Goal: Complete application form: Complete application form

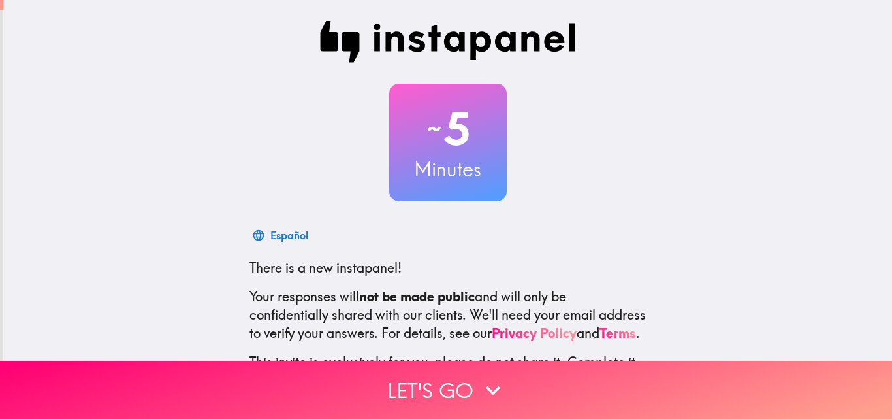
scroll to position [125, 0]
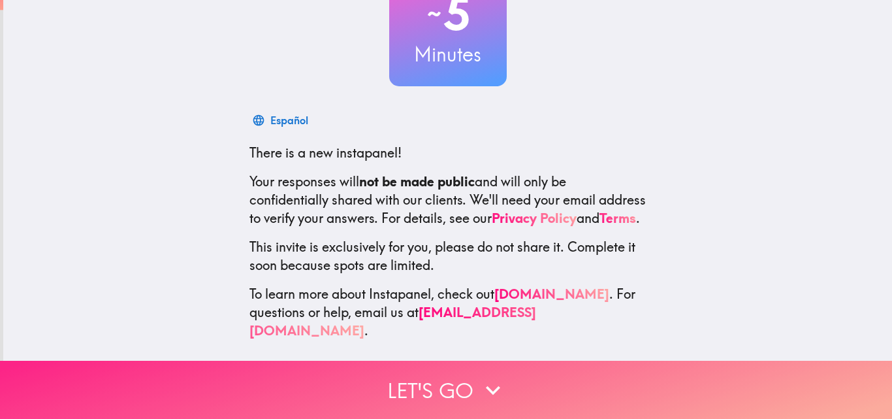
click at [440, 386] on button "Let's go" at bounding box center [446, 390] width 892 height 58
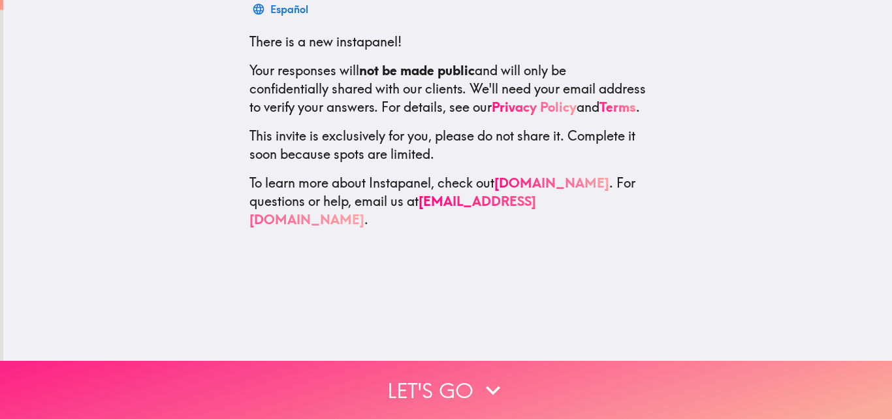
scroll to position [0, 0]
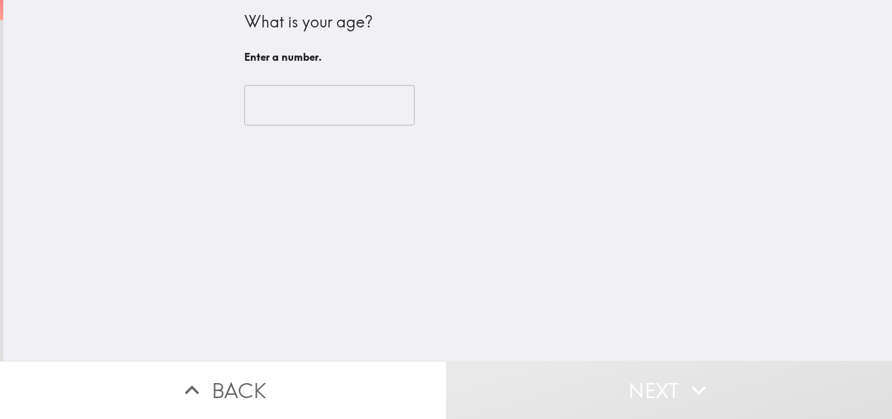
click at [333, 109] on input "number" at bounding box center [329, 105] width 171 height 41
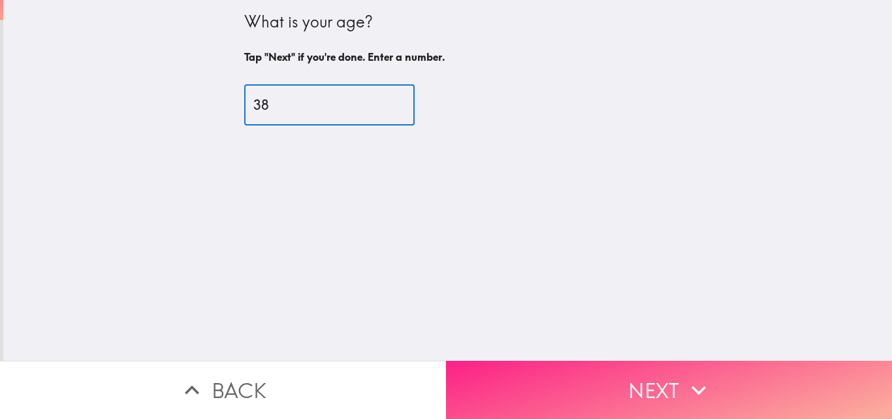
type input "38"
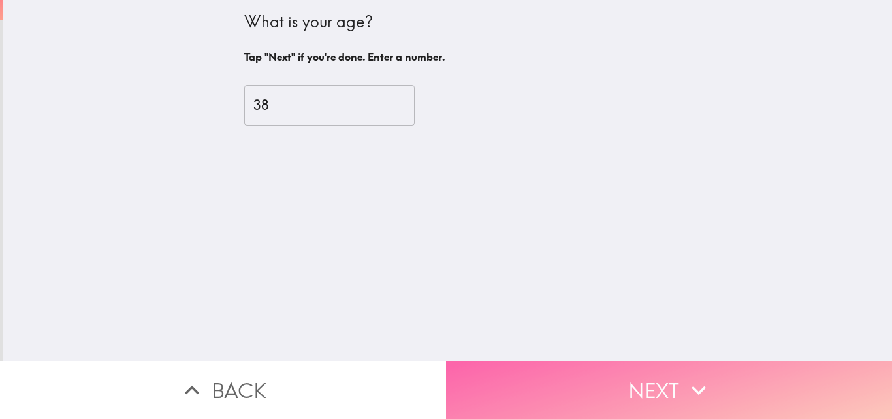
click at [571, 370] on button "Next" at bounding box center [669, 390] width 446 height 58
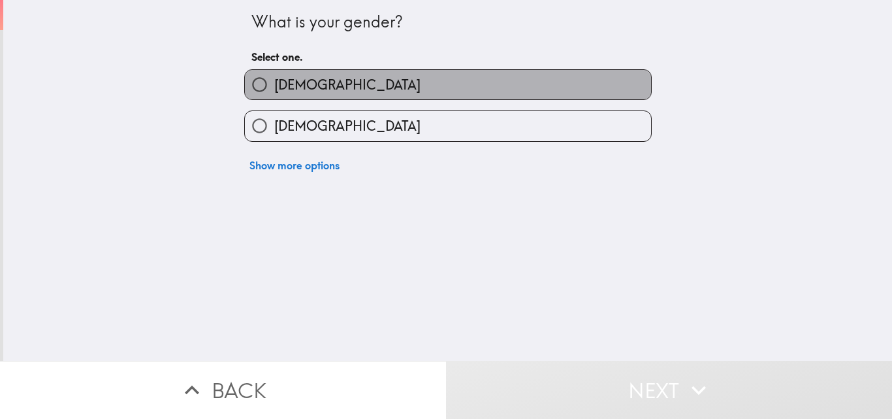
click at [308, 86] on label "[DEMOGRAPHIC_DATA]" at bounding box center [448, 84] width 406 height 29
click at [274, 86] on input "[DEMOGRAPHIC_DATA]" at bounding box center [259, 84] width 29 height 29
radio input "true"
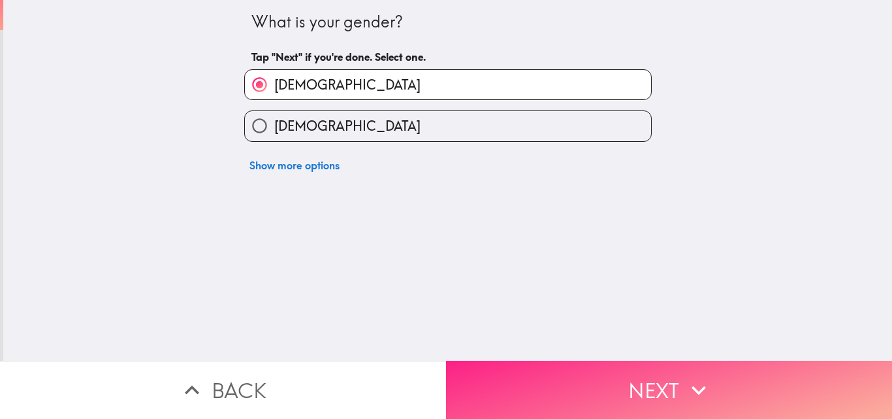
click at [600, 364] on button "Next" at bounding box center [669, 390] width 446 height 58
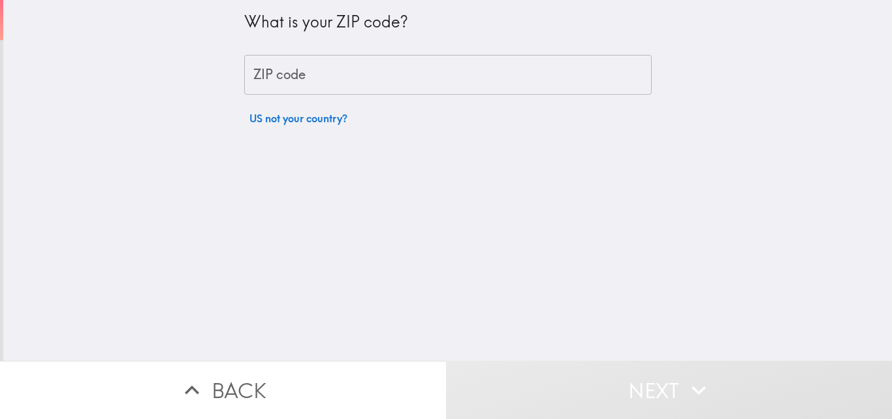
click at [340, 86] on input "ZIP code" at bounding box center [448, 75] width 408 height 41
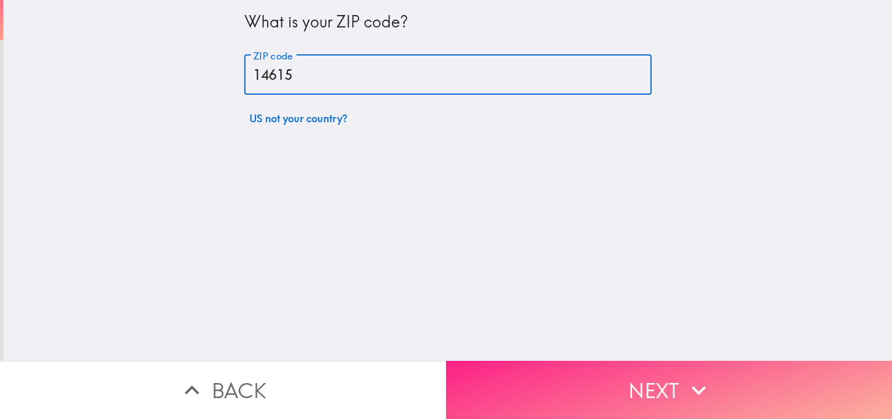
type input "14615"
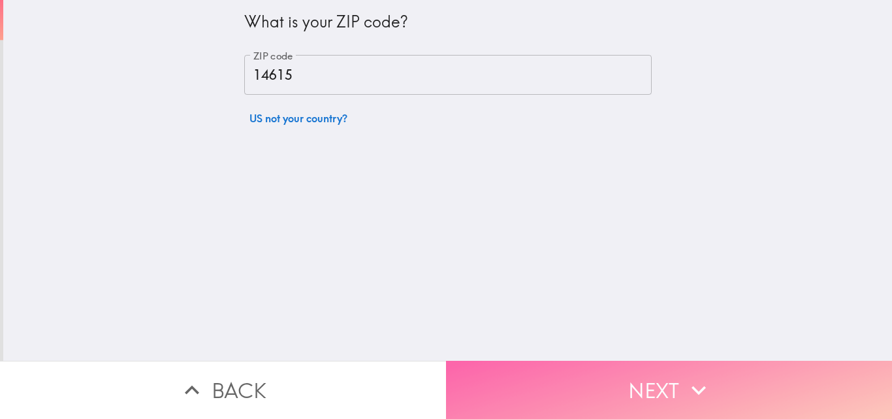
click at [645, 388] on button "Next" at bounding box center [669, 390] width 446 height 58
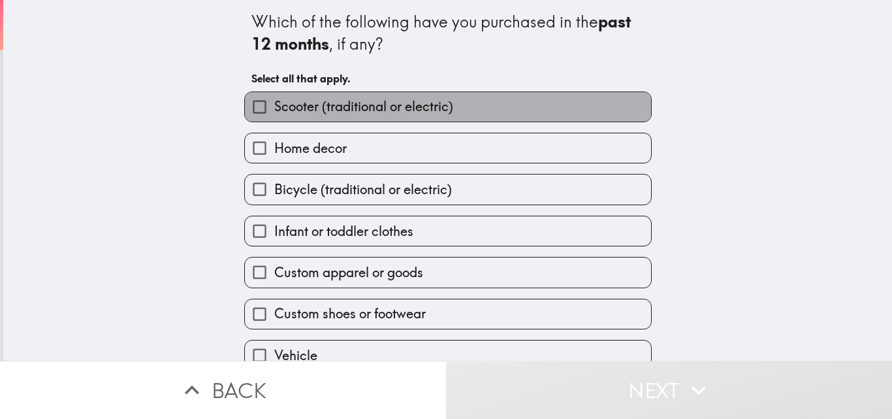
click at [333, 104] on span "Scooter (traditional or electric)" at bounding box center [363, 106] width 179 height 18
click at [274, 104] on input "Scooter (traditional or electric)" at bounding box center [259, 106] width 29 height 29
checkbox input "true"
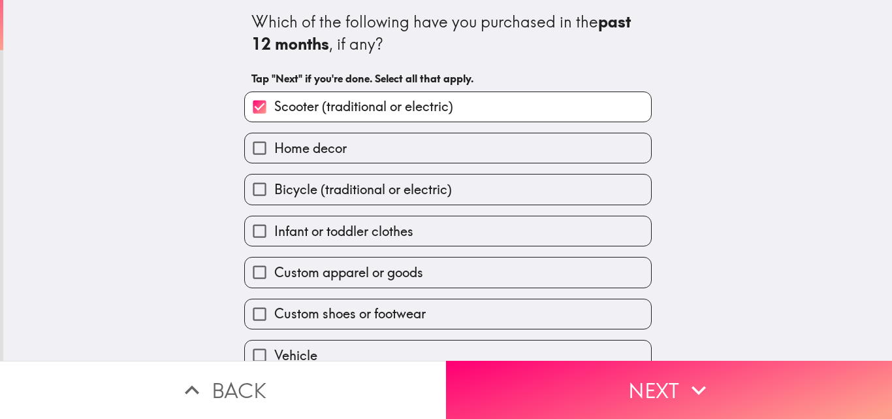
click at [326, 144] on span "Home decor" at bounding box center [310, 148] width 73 height 18
click at [274, 144] on input "Home decor" at bounding box center [259, 147] width 29 height 29
checkbox input "true"
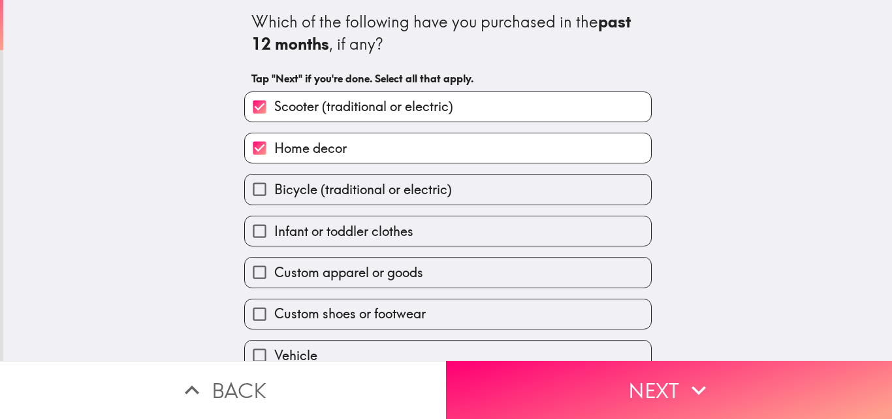
click at [326, 189] on span "Bicycle (traditional or electric)" at bounding box center [363, 189] width 178 height 18
click at [274, 189] on input "Bicycle (traditional or electric)" at bounding box center [259, 188] width 29 height 29
checkbox input "true"
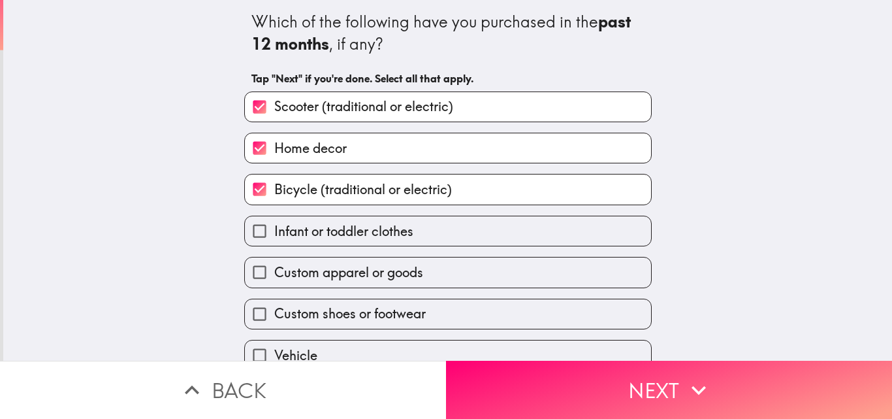
click at [318, 235] on span "Infant or toddler clothes" at bounding box center [343, 231] width 139 height 18
click at [274, 235] on input "Infant or toddler clothes" at bounding box center [259, 230] width 29 height 29
checkbox input "true"
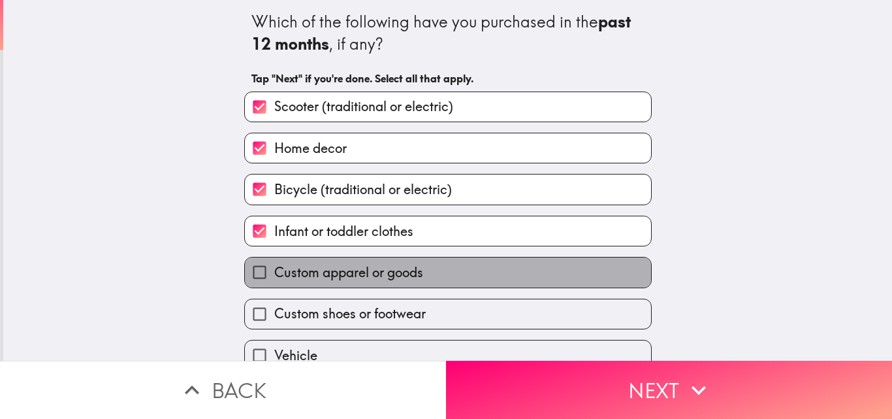
click at [310, 267] on span "Custom apparel or goods" at bounding box center [348, 272] width 149 height 18
click at [274, 267] on input "Custom apparel or goods" at bounding box center [259, 271] width 29 height 29
checkbox input "true"
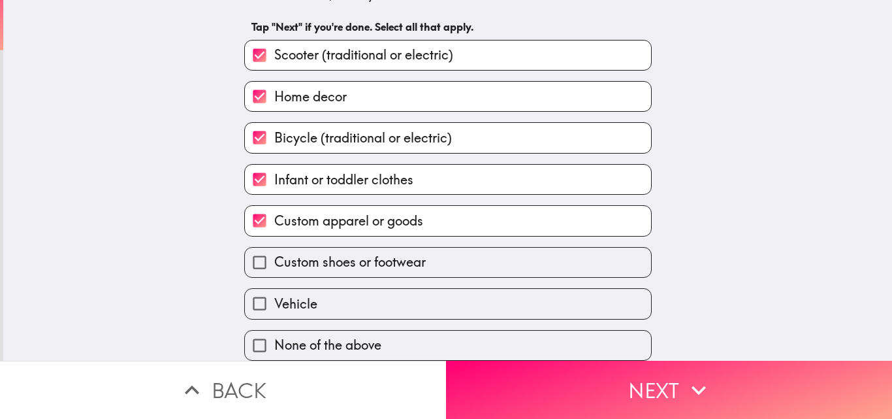
scroll to position [61, 0]
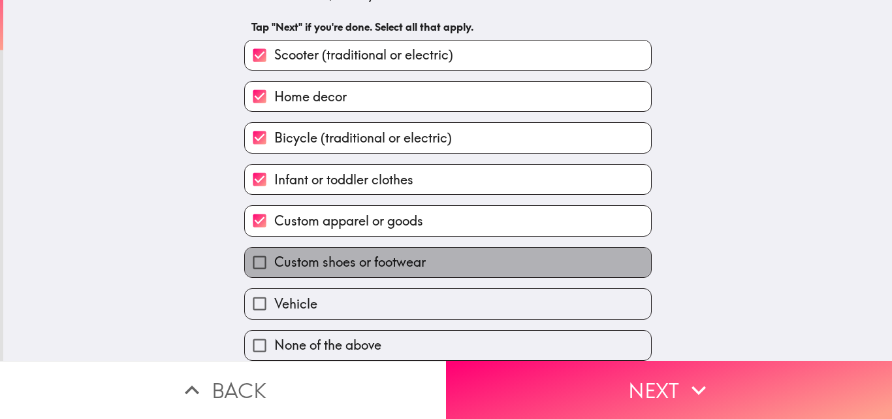
click at [328, 248] on label "Custom shoes or footwear" at bounding box center [448, 262] width 406 height 29
click at [274, 248] on input "Custom shoes or footwear" at bounding box center [259, 262] width 29 height 29
checkbox input "true"
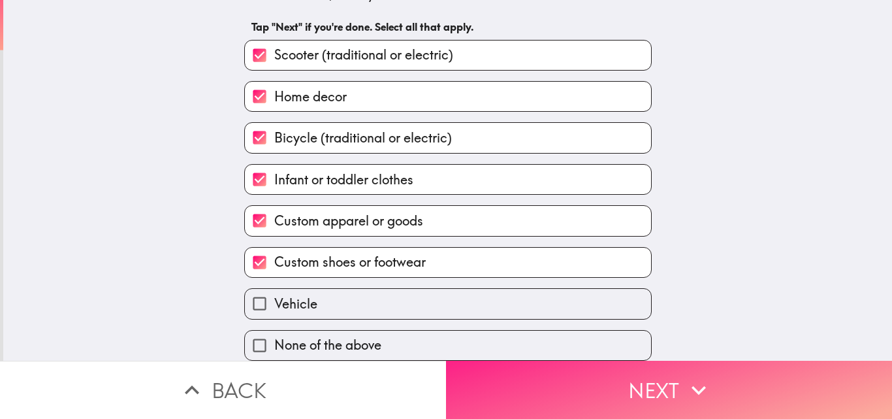
click at [581, 373] on button "Next" at bounding box center [669, 390] width 446 height 58
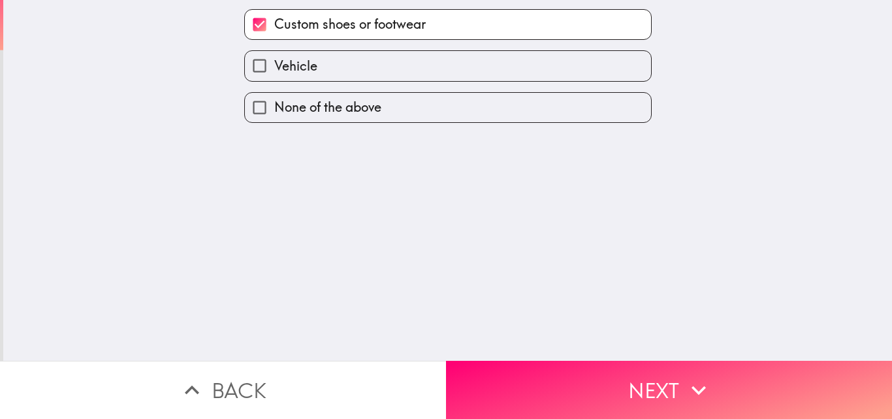
scroll to position [0, 0]
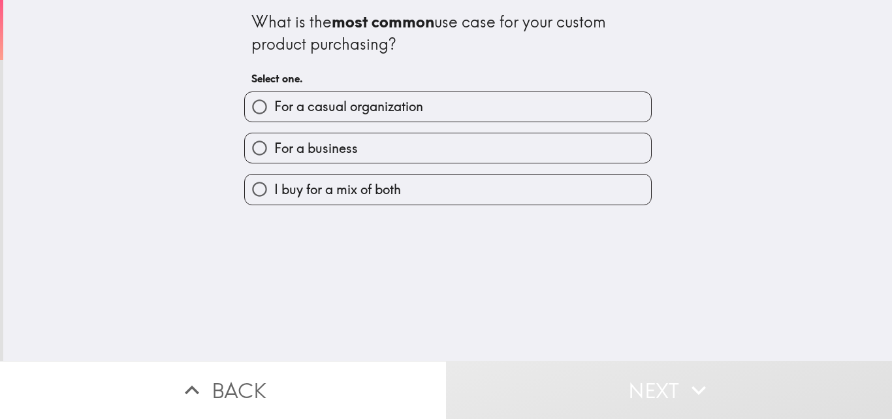
click at [400, 114] on span "For a casual organization" at bounding box center [348, 106] width 149 height 18
click at [274, 114] on input "For a casual organization" at bounding box center [259, 106] width 29 height 29
radio input "true"
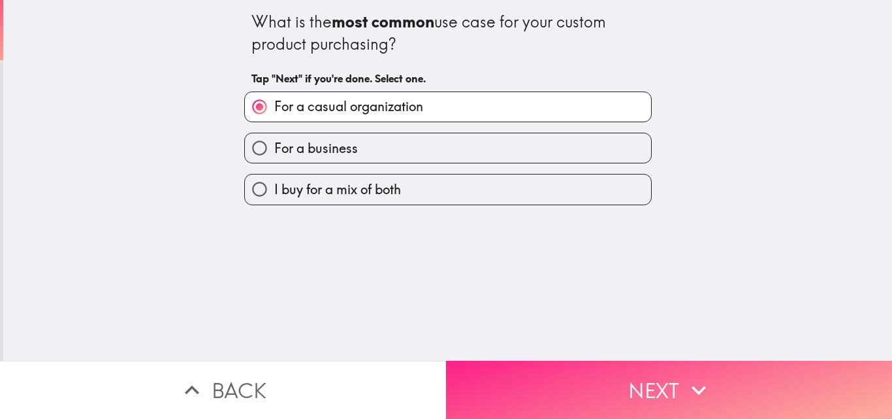
click at [542, 374] on button "Next" at bounding box center [669, 390] width 446 height 58
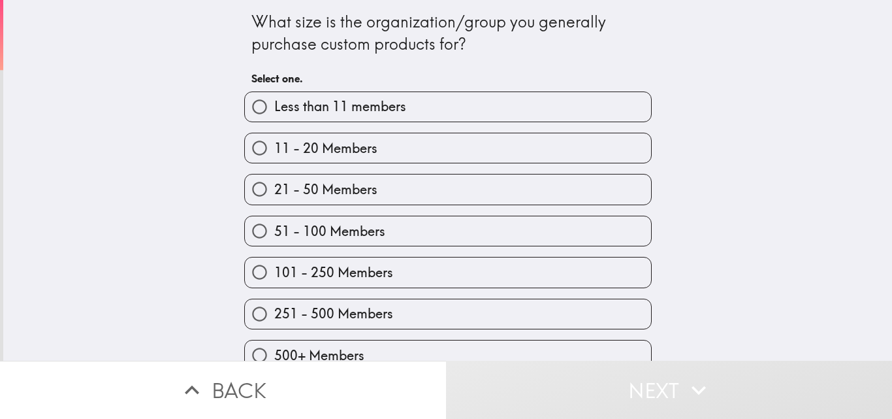
click at [363, 308] on span "251 - 500 Members" at bounding box center [333, 313] width 119 height 18
click at [274, 308] on input "251 - 500 Members" at bounding box center [259, 313] width 29 height 29
radio input "true"
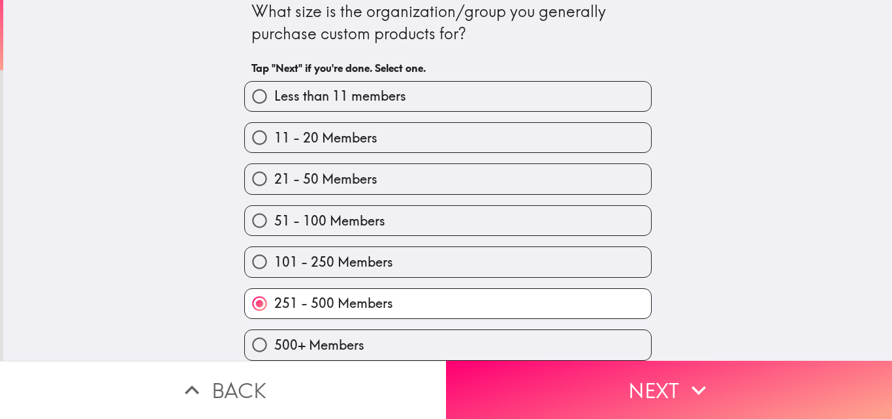
scroll to position [20, 0]
click at [526, 384] on button "Next" at bounding box center [669, 390] width 446 height 58
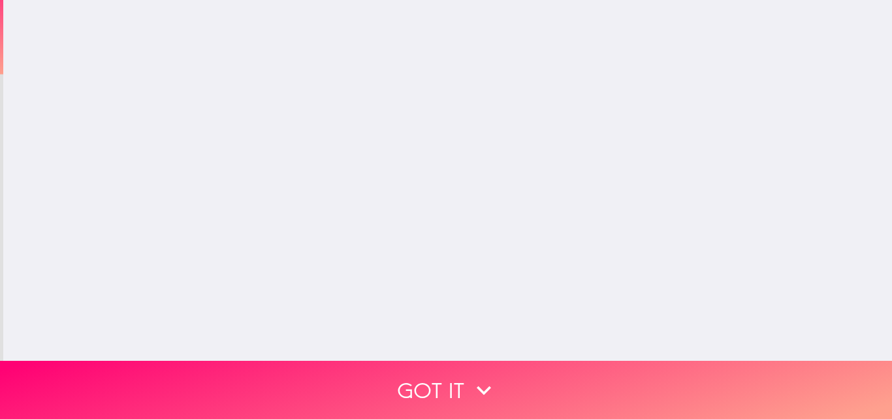
scroll to position [0, 0]
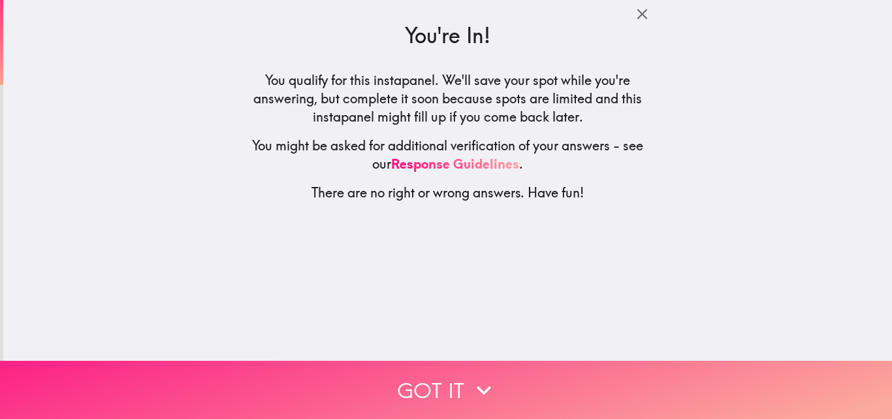
click at [477, 376] on icon "button" at bounding box center [484, 390] width 29 height 29
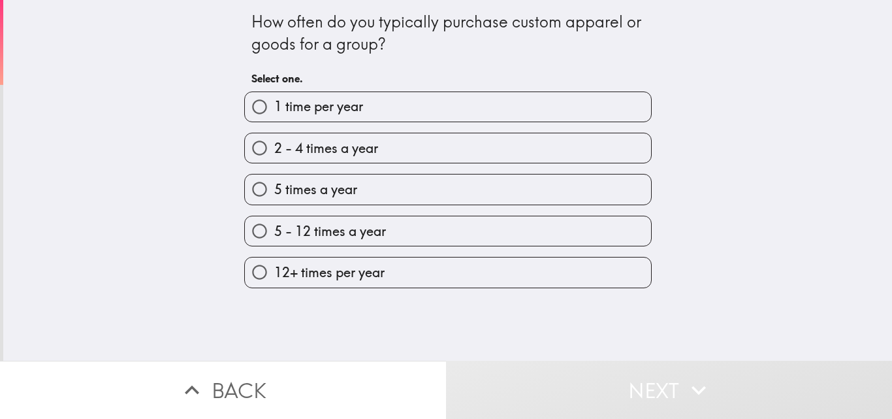
click at [395, 272] on label "12+ times per year" at bounding box center [448, 271] width 406 height 29
click at [274, 272] on input "12+ times per year" at bounding box center [259, 271] width 29 height 29
radio input "true"
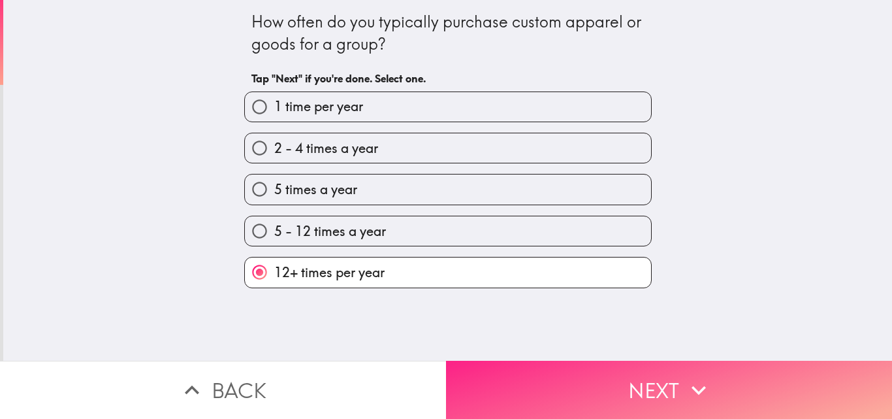
click at [530, 370] on button "Next" at bounding box center [669, 390] width 446 height 58
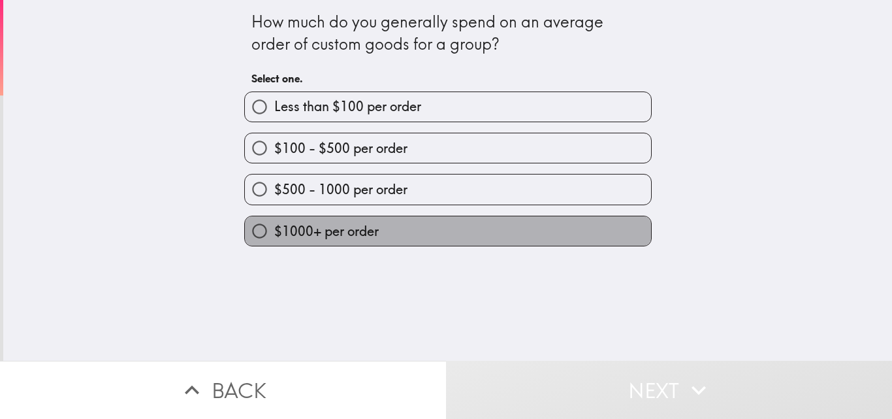
click at [465, 237] on label "$1000+ per order" at bounding box center [448, 230] width 406 height 29
click at [274, 237] on input "$1000+ per order" at bounding box center [259, 230] width 29 height 29
radio input "true"
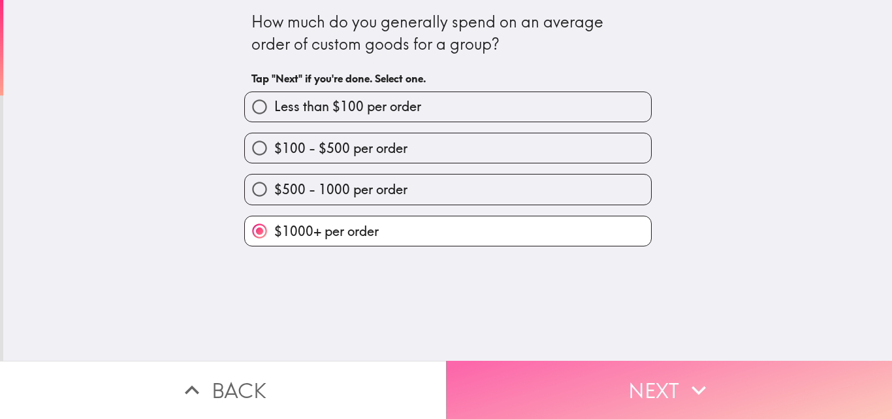
click at [498, 376] on button "Next" at bounding box center [669, 390] width 446 height 58
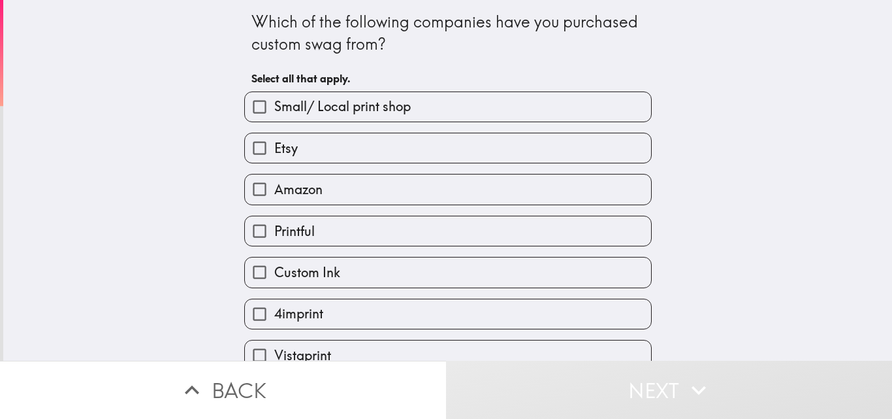
click at [338, 99] on span "Small/ Local print shop" at bounding box center [342, 106] width 137 height 18
click at [274, 99] on input "Small/ Local print shop" at bounding box center [259, 106] width 29 height 29
checkbox input "true"
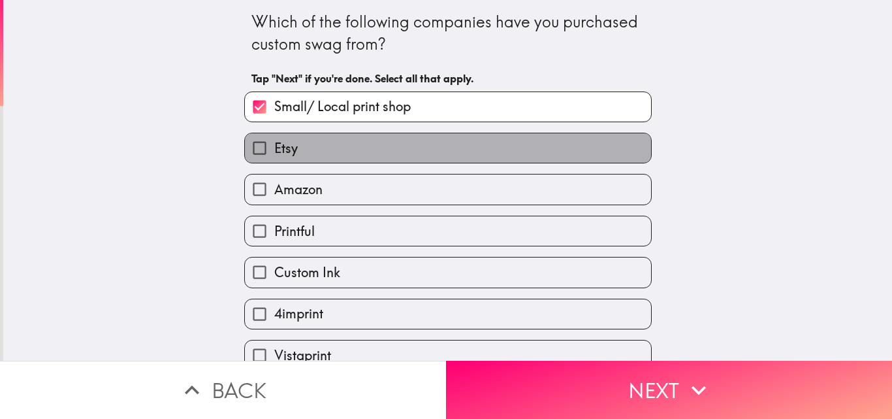
click at [321, 158] on label "Etsy" at bounding box center [448, 147] width 406 height 29
click at [274, 158] on input "Etsy" at bounding box center [259, 147] width 29 height 29
checkbox input "true"
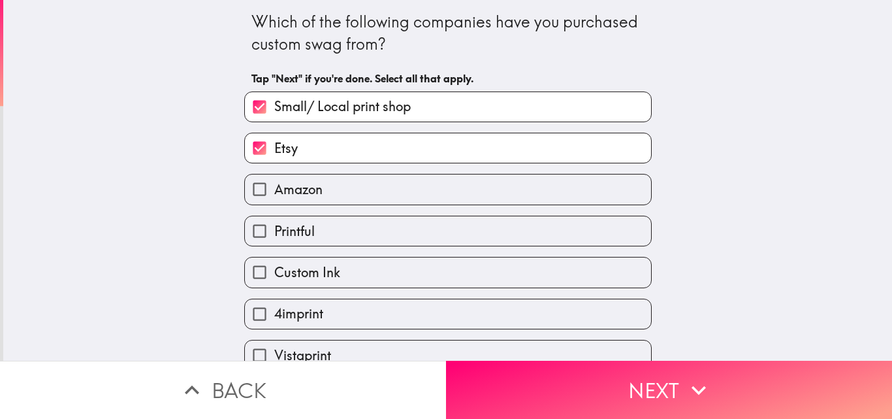
drag, startPoint x: 332, startPoint y: 211, endPoint x: 333, endPoint y: 218, distance: 6.7
click at [333, 214] on div "Printful" at bounding box center [443, 225] width 418 height 41
click at [338, 201] on label "Amazon" at bounding box center [448, 188] width 406 height 29
click at [274, 201] on input "Amazon" at bounding box center [259, 188] width 29 height 29
checkbox input "true"
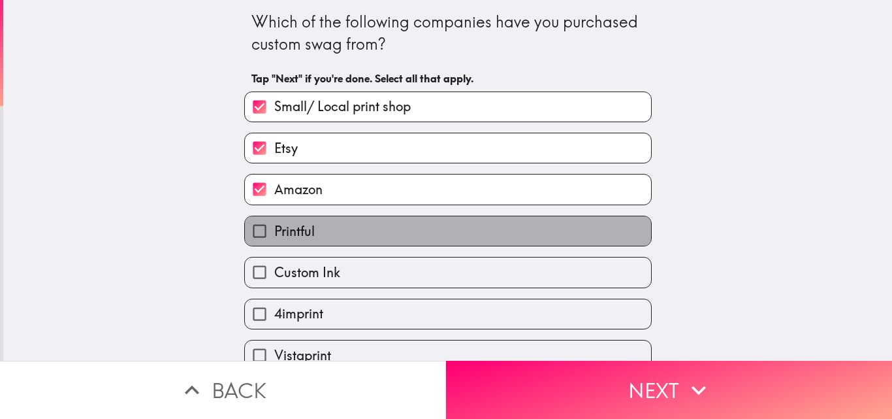
click at [322, 242] on label "Printful" at bounding box center [448, 230] width 406 height 29
click at [274, 242] on input "Printful" at bounding box center [259, 230] width 29 height 29
checkbox input "true"
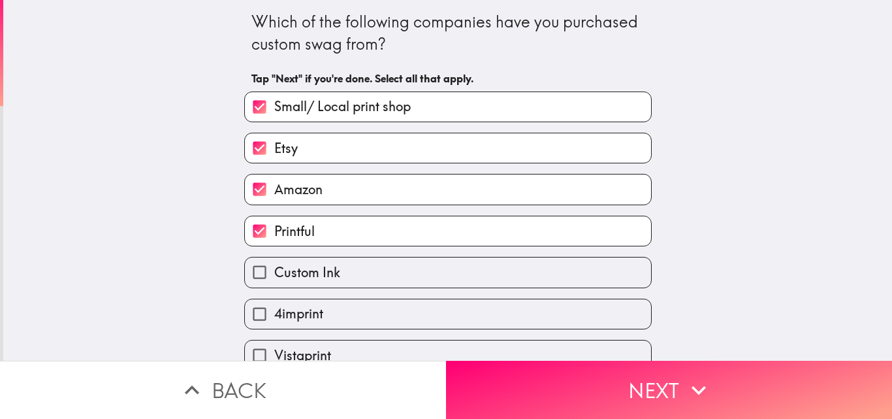
click at [321, 270] on span "Custom Ink" at bounding box center [307, 272] width 66 height 18
click at [274, 270] on input "Custom Ink" at bounding box center [259, 271] width 29 height 29
checkbox input "true"
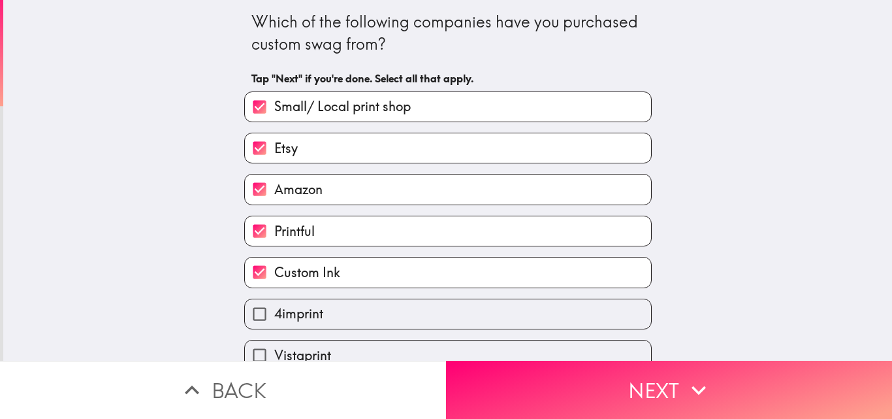
scroll to position [61, 0]
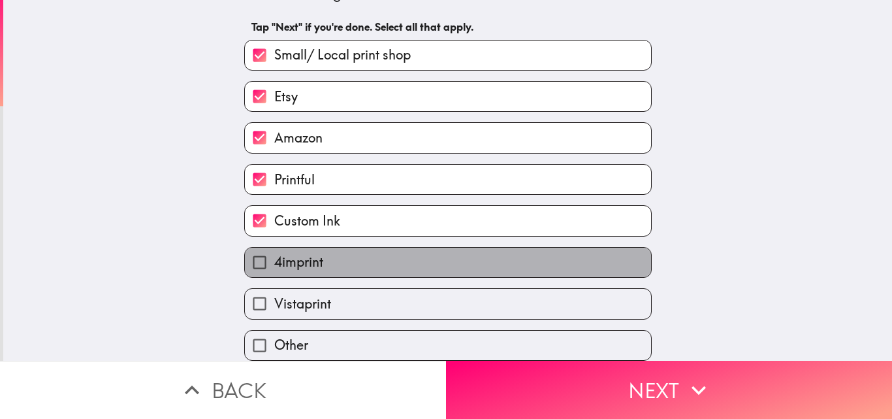
click at [332, 248] on label "4imprint" at bounding box center [448, 262] width 406 height 29
click at [274, 248] on input "4imprint" at bounding box center [259, 262] width 29 height 29
checkbox input "true"
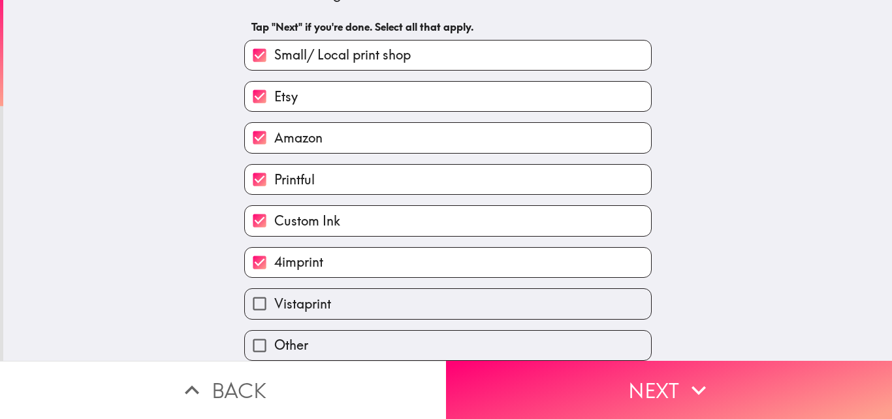
click at [333, 297] on label "Vistaprint" at bounding box center [448, 303] width 406 height 29
click at [274, 297] on input "Vistaprint" at bounding box center [259, 303] width 29 height 29
checkbox input "true"
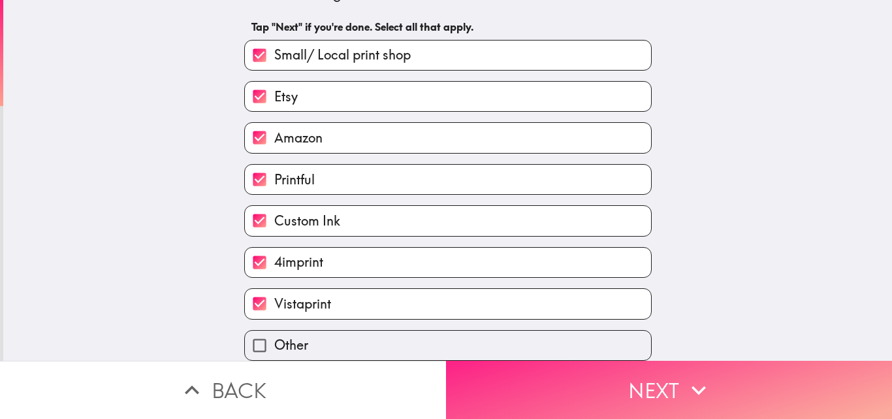
click at [484, 361] on button "Next" at bounding box center [669, 390] width 446 height 58
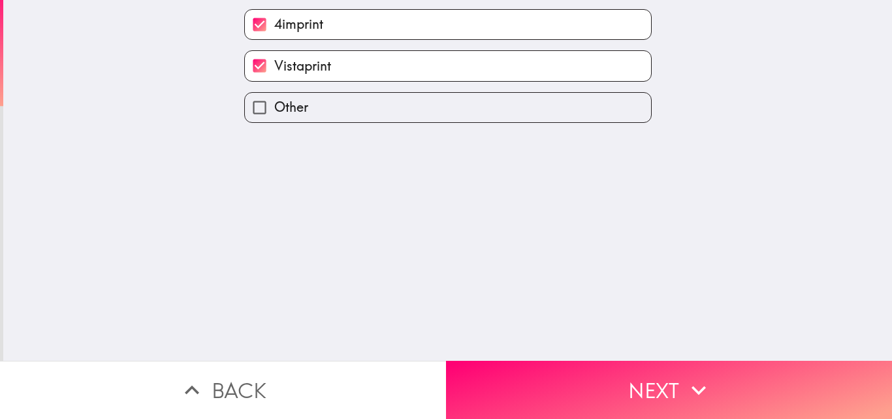
scroll to position [0, 0]
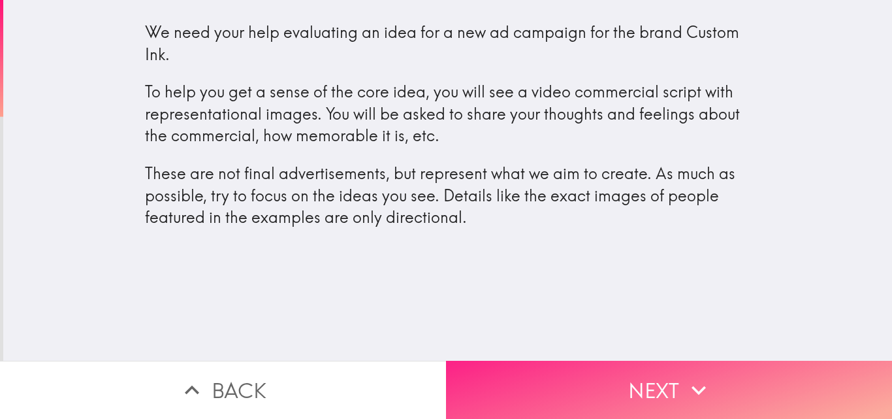
click at [704, 395] on button "Next" at bounding box center [669, 390] width 446 height 58
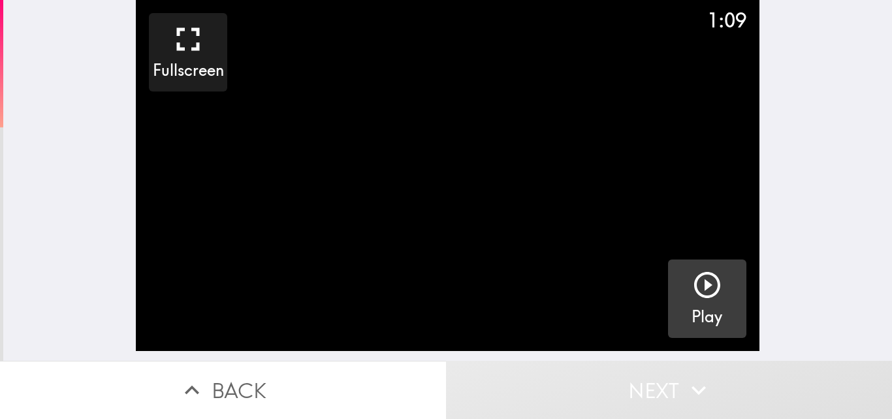
click at [700, 296] on icon "button" at bounding box center [707, 285] width 26 height 26
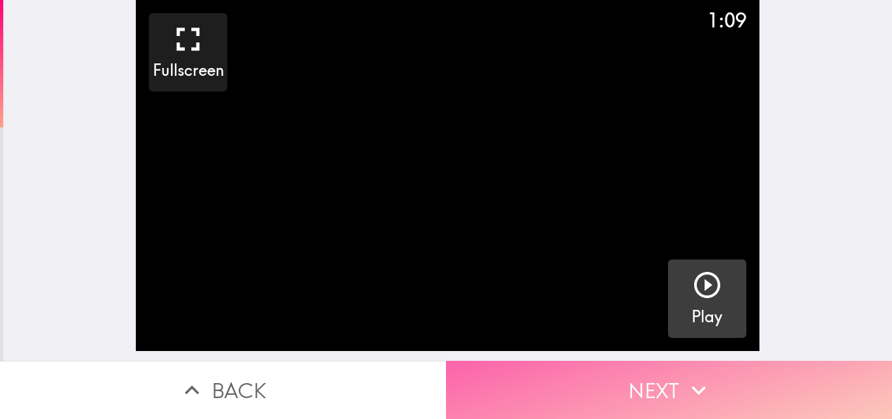
click at [690, 361] on button "Next" at bounding box center [669, 390] width 446 height 58
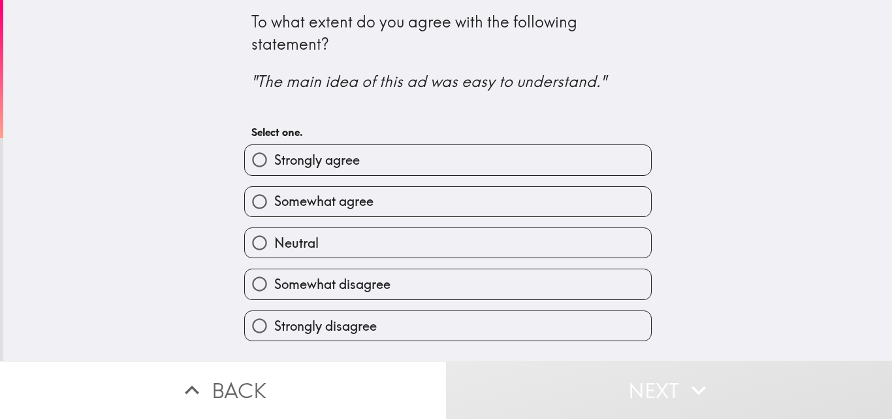
click at [389, 170] on label "Strongly agree" at bounding box center [448, 159] width 406 height 29
click at [274, 170] on input "Strongly agree" at bounding box center [259, 159] width 29 height 29
radio input "true"
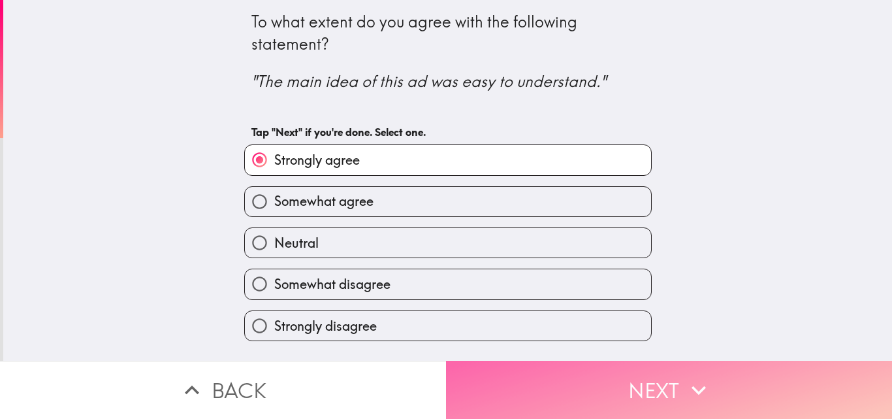
click at [519, 379] on button "Next" at bounding box center [669, 390] width 446 height 58
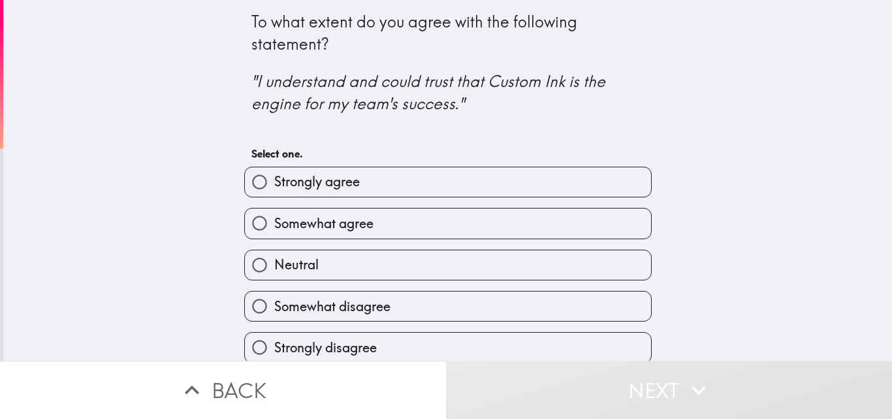
click at [435, 218] on label "Somewhat agree" at bounding box center [448, 222] width 406 height 29
click at [274, 218] on input "Somewhat agree" at bounding box center [259, 222] width 29 height 29
radio input "true"
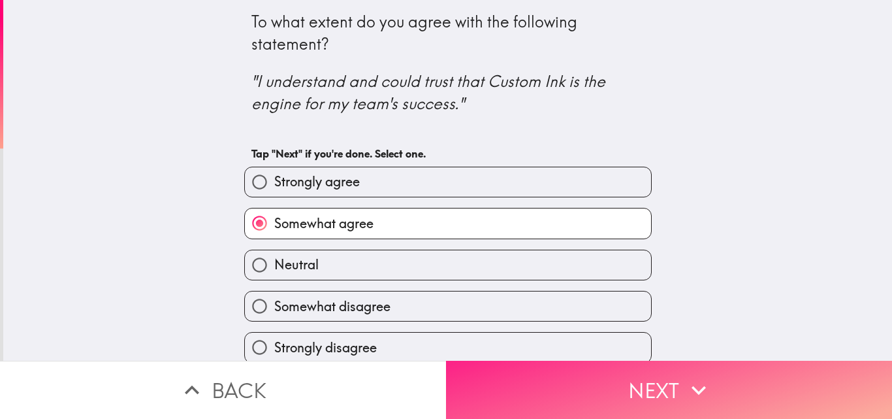
click at [474, 369] on button "Next" at bounding box center [669, 390] width 446 height 58
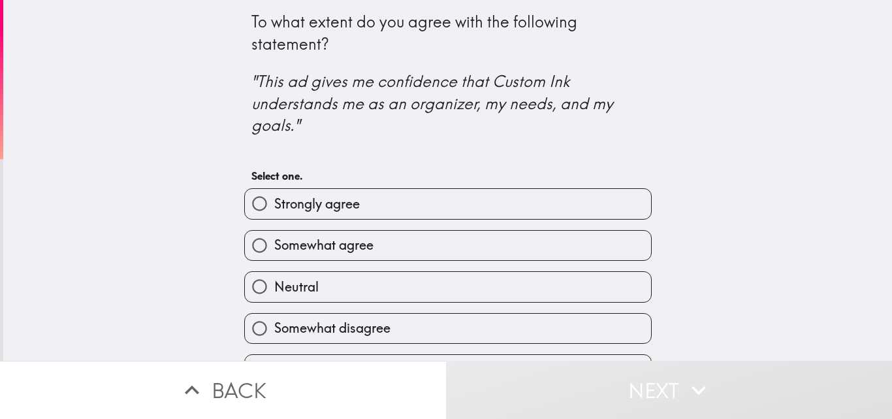
drag, startPoint x: 387, startPoint y: 190, endPoint x: 384, endPoint y: 197, distance: 7.0
click at [386, 193] on label "Strongly agree" at bounding box center [448, 203] width 406 height 29
click at [274, 193] on input "Strongly agree" at bounding box center [259, 203] width 29 height 29
radio input "true"
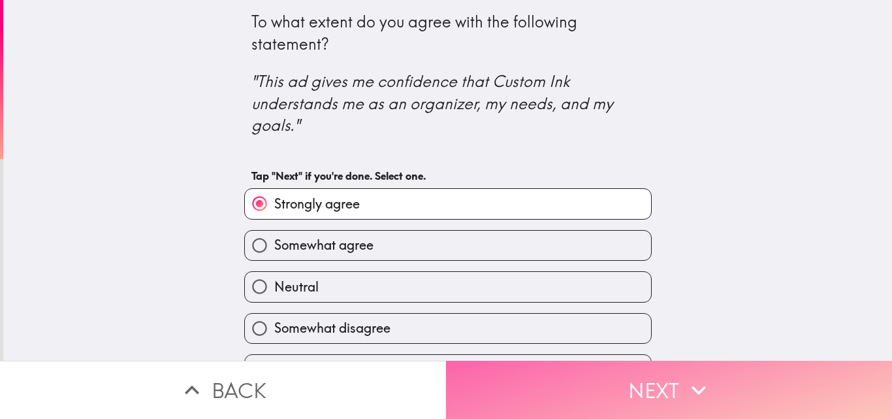
click at [496, 367] on button "Next" at bounding box center [669, 390] width 446 height 58
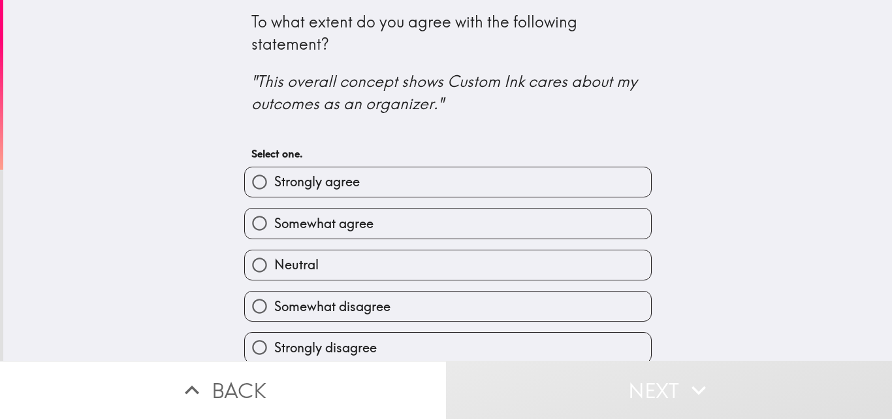
click at [399, 194] on label "Strongly agree" at bounding box center [448, 181] width 406 height 29
click at [274, 194] on input "Strongly agree" at bounding box center [259, 181] width 29 height 29
radio input "true"
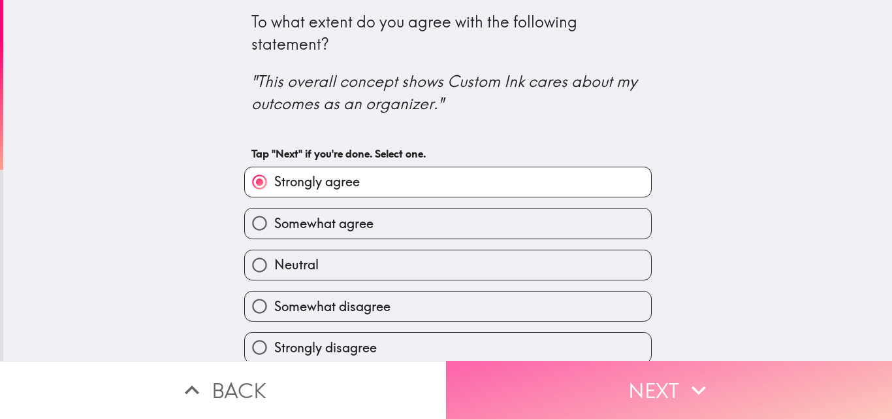
click at [506, 363] on button "Next" at bounding box center [669, 390] width 446 height 58
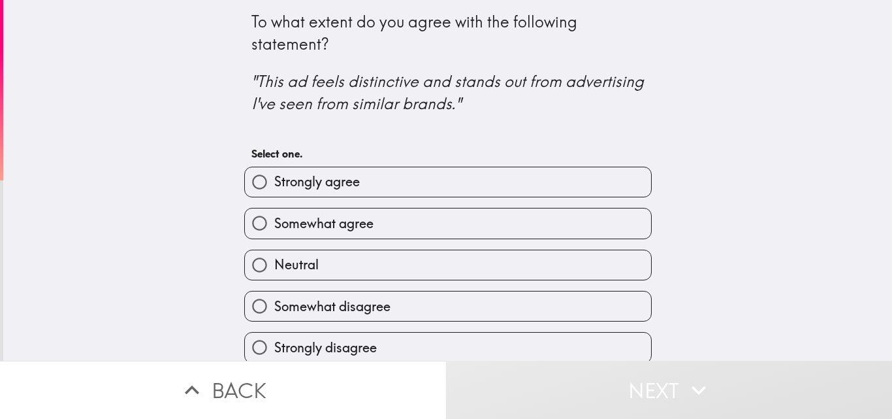
click at [406, 222] on label "Somewhat agree" at bounding box center [448, 222] width 406 height 29
click at [274, 222] on input "Somewhat agree" at bounding box center [259, 222] width 29 height 29
radio input "true"
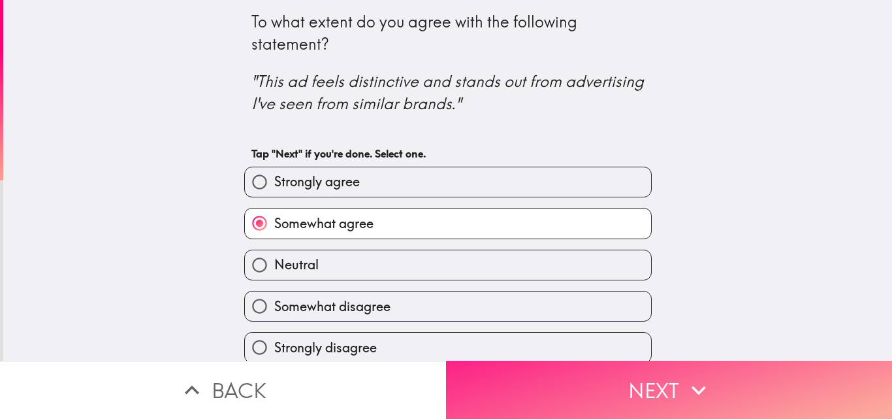
click at [492, 376] on button "Next" at bounding box center [669, 390] width 446 height 58
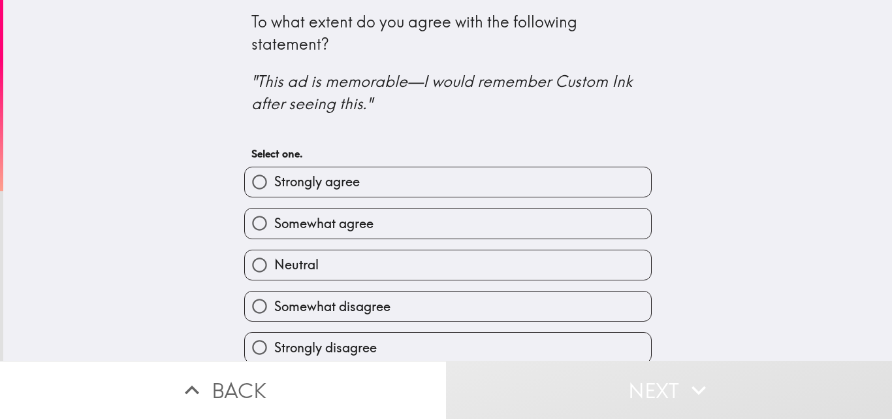
click at [367, 174] on label "Strongly agree" at bounding box center [448, 181] width 406 height 29
click at [274, 174] on input "Strongly agree" at bounding box center [259, 181] width 29 height 29
radio input "true"
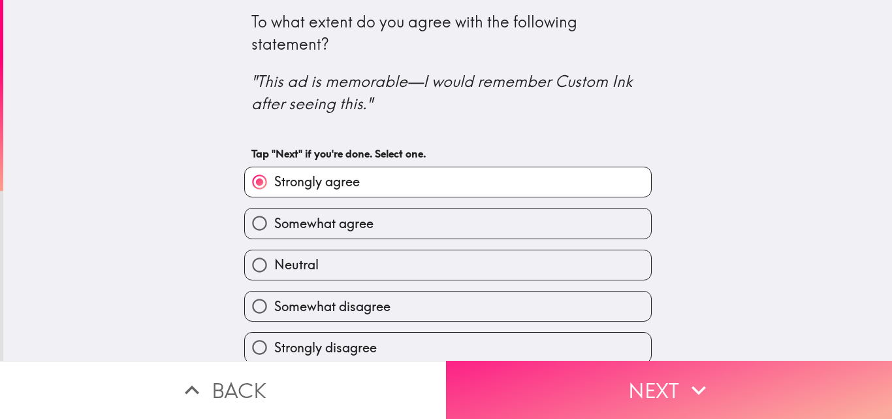
click at [500, 361] on button "Next" at bounding box center [669, 390] width 446 height 58
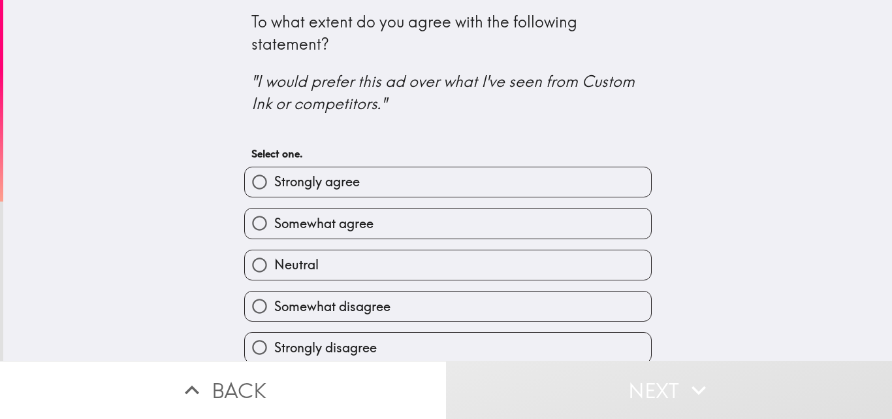
click at [415, 181] on label "Strongly agree" at bounding box center [448, 181] width 406 height 29
click at [274, 181] on input "Strongly agree" at bounding box center [259, 181] width 29 height 29
radio input "true"
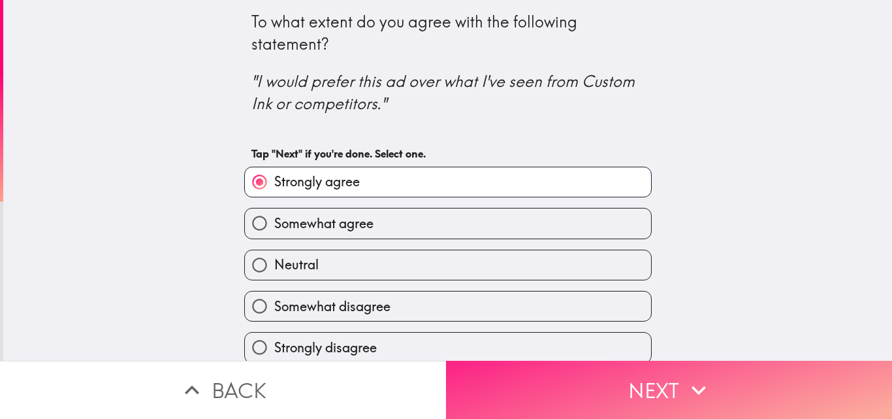
click at [530, 367] on button "Next" at bounding box center [669, 390] width 446 height 58
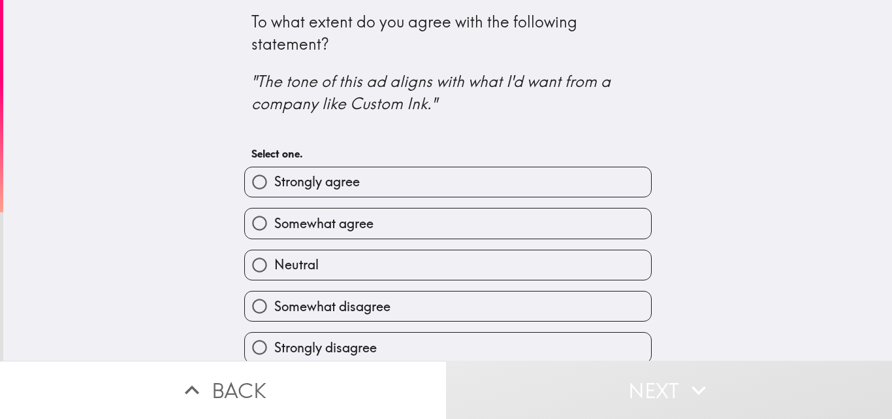
click at [432, 219] on label "Somewhat agree" at bounding box center [448, 222] width 406 height 29
click at [274, 219] on input "Somewhat agree" at bounding box center [259, 222] width 29 height 29
radio input "true"
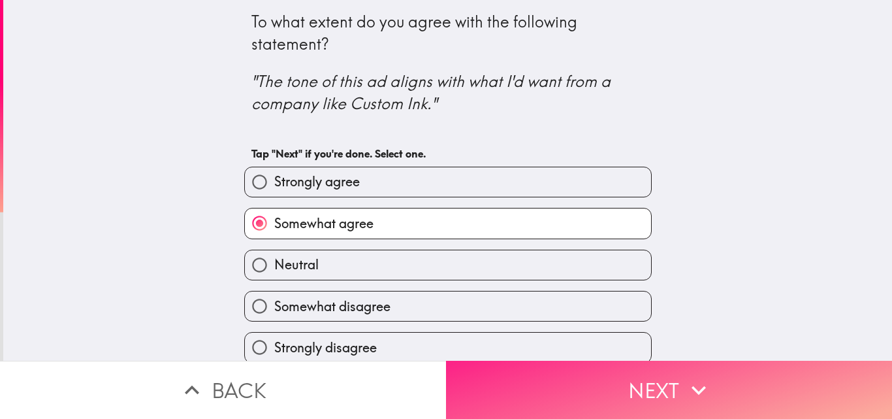
click at [536, 361] on button "Next" at bounding box center [669, 390] width 446 height 58
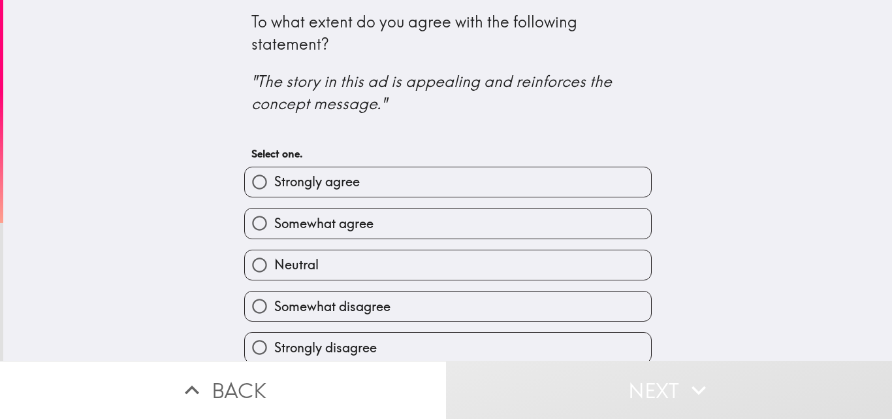
click at [404, 188] on label "Strongly agree" at bounding box center [448, 181] width 406 height 29
click at [274, 188] on input "Strongly agree" at bounding box center [259, 181] width 29 height 29
radio input "true"
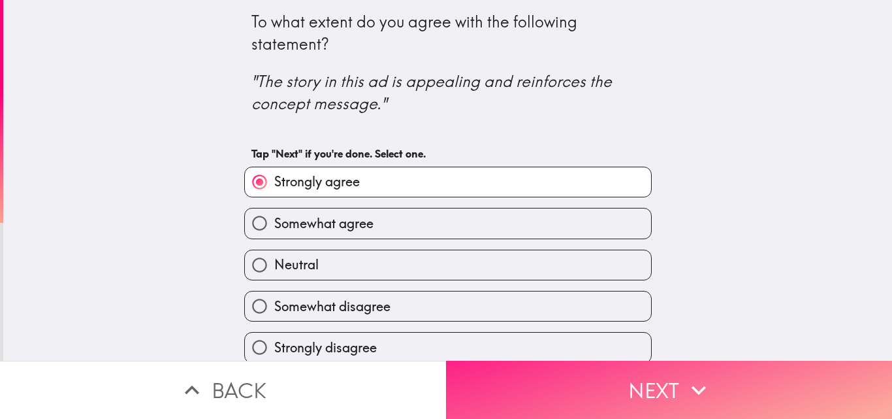
click at [540, 380] on button "Next" at bounding box center [669, 390] width 446 height 58
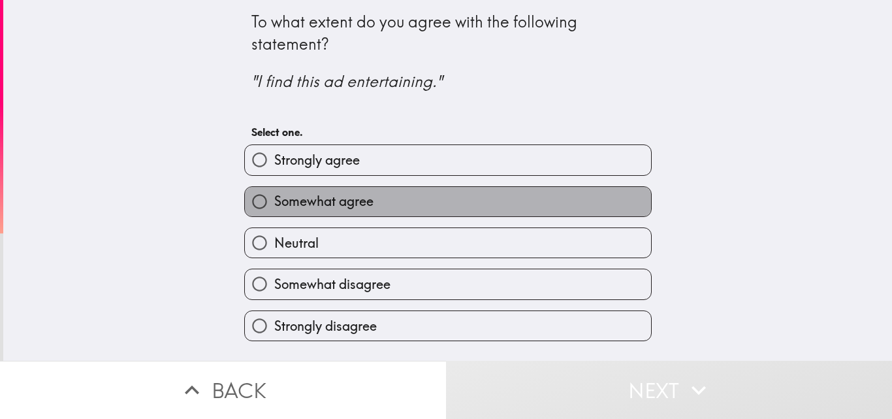
click at [420, 206] on label "Somewhat agree" at bounding box center [448, 201] width 406 height 29
click at [274, 206] on input "Somewhat agree" at bounding box center [259, 201] width 29 height 29
radio input "true"
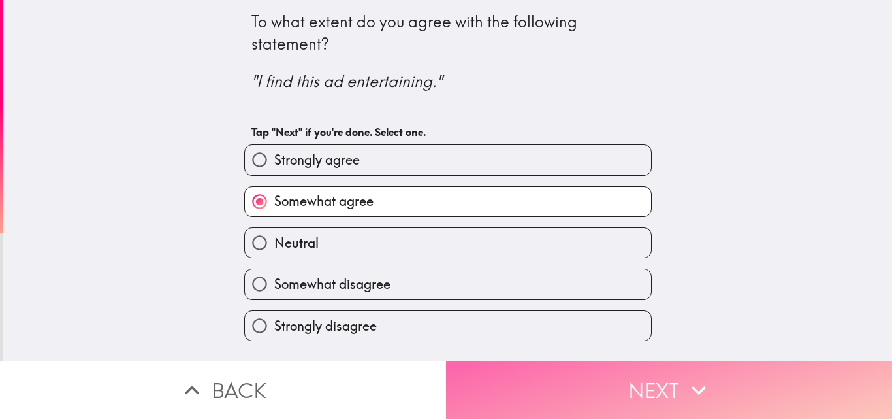
click at [568, 372] on button "Next" at bounding box center [669, 390] width 446 height 58
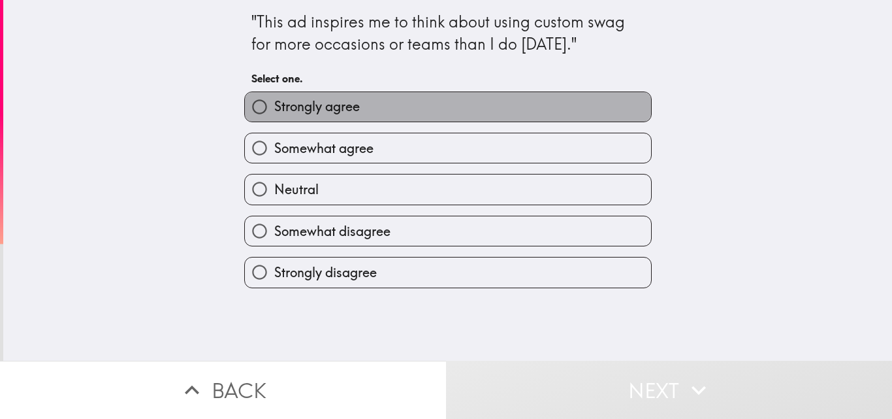
click at [333, 113] on span "Strongly agree" at bounding box center [317, 106] width 86 height 18
click at [274, 113] on input "Strongly agree" at bounding box center [259, 106] width 29 height 29
radio input "true"
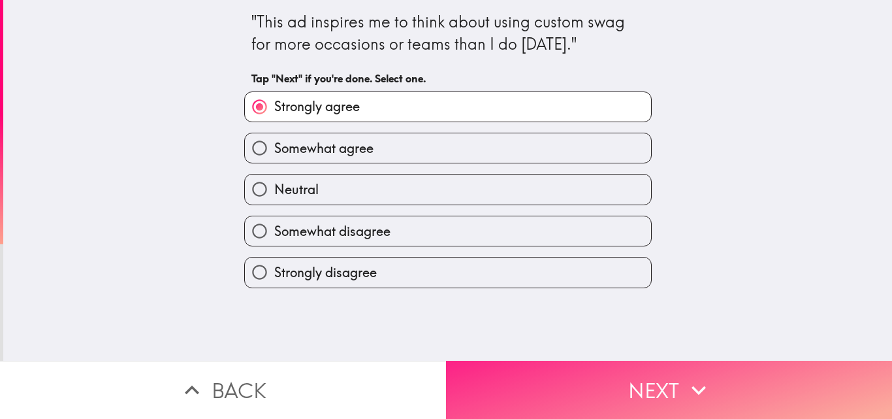
click at [532, 363] on button "Next" at bounding box center [669, 390] width 446 height 58
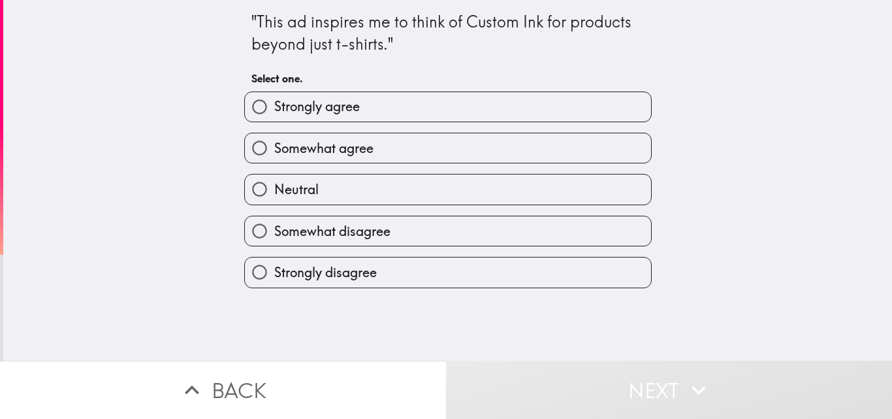
click at [373, 103] on label "Strongly agree" at bounding box center [448, 106] width 406 height 29
click at [274, 103] on input "Strongly agree" at bounding box center [259, 106] width 29 height 29
radio input "true"
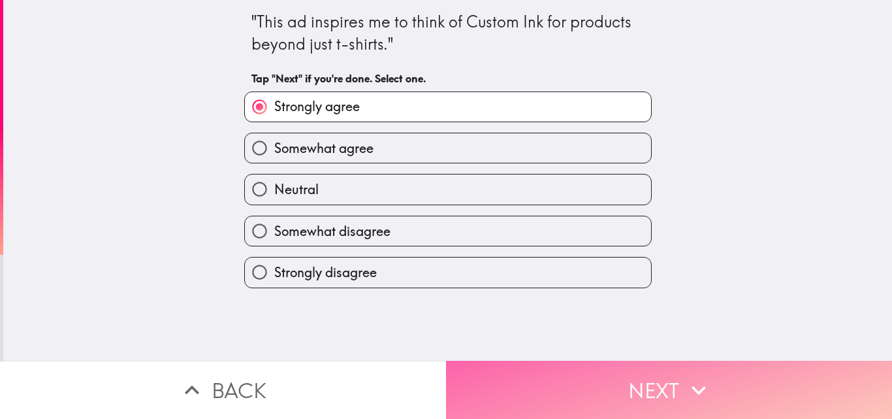
click at [537, 362] on button "Next" at bounding box center [669, 390] width 446 height 58
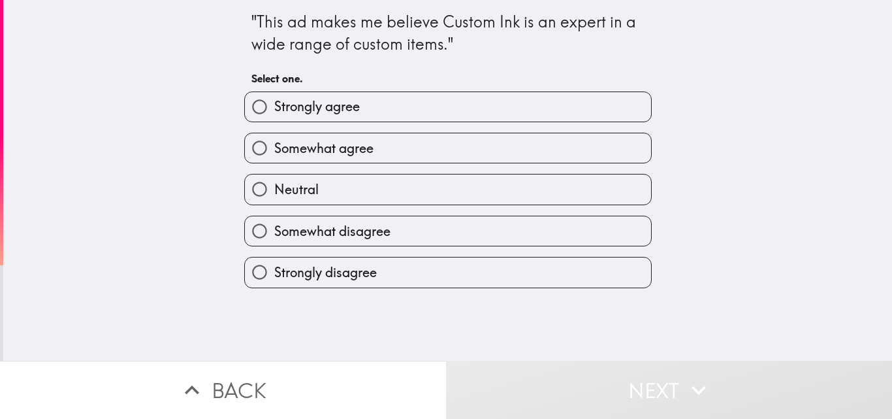
click at [388, 144] on label "Somewhat agree" at bounding box center [448, 147] width 406 height 29
click at [274, 144] on input "Somewhat agree" at bounding box center [259, 147] width 29 height 29
radio input "true"
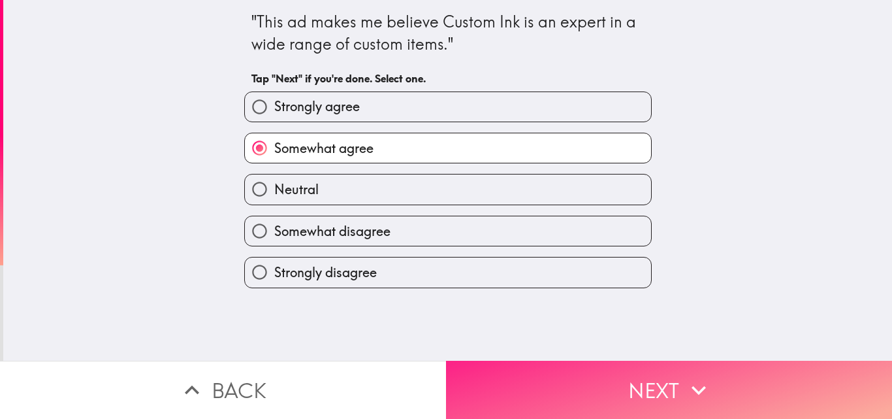
click at [553, 368] on button "Next" at bounding box center [669, 390] width 446 height 58
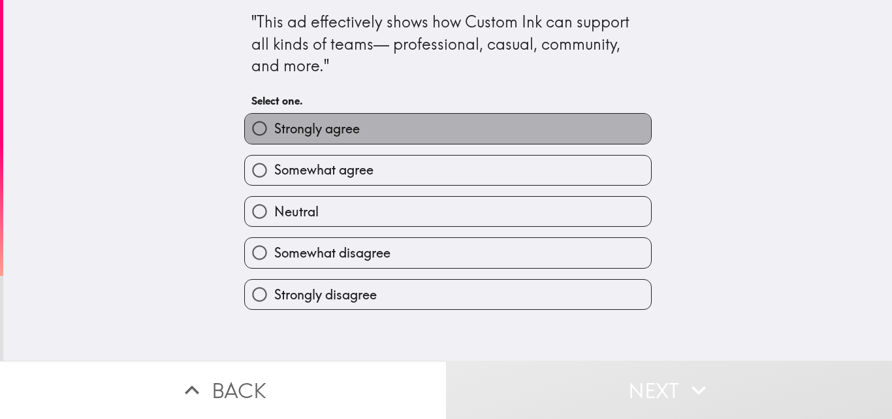
click at [384, 122] on label "Strongly agree" at bounding box center [448, 128] width 406 height 29
click at [274, 122] on input "Strongly agree" at bounding box center [259, 128] width 29 height 29
radio input "true"
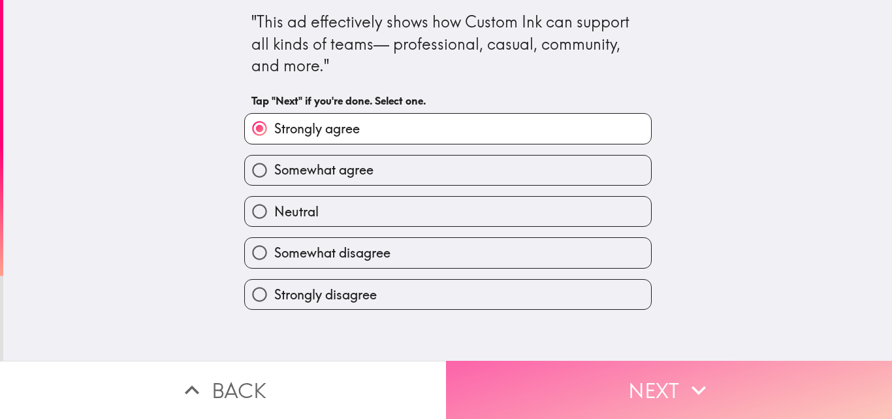
click at [537, 363] on button "Next" at bounding box center [669, 390] width 446 height 58
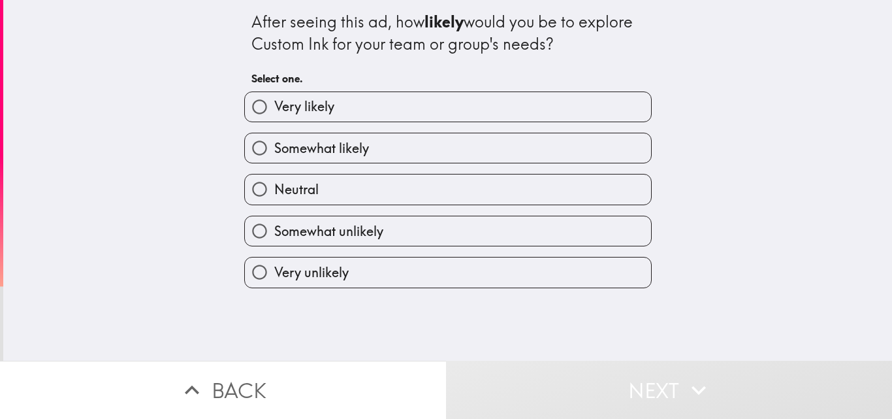
click at [376, 116] on label "Very likely" at bounding box center [448, 106] width 406 height 29
click at [274, 116] on input "Very likely" at bounding box center [259, 106] width 29 height 29
radio input "true"
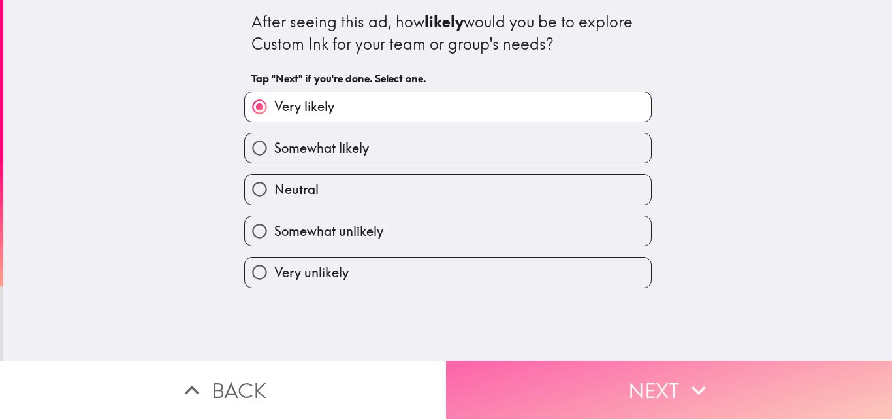
click at [573, 385] on button "Next" at bounding box center [669, 390] width 446 height 58
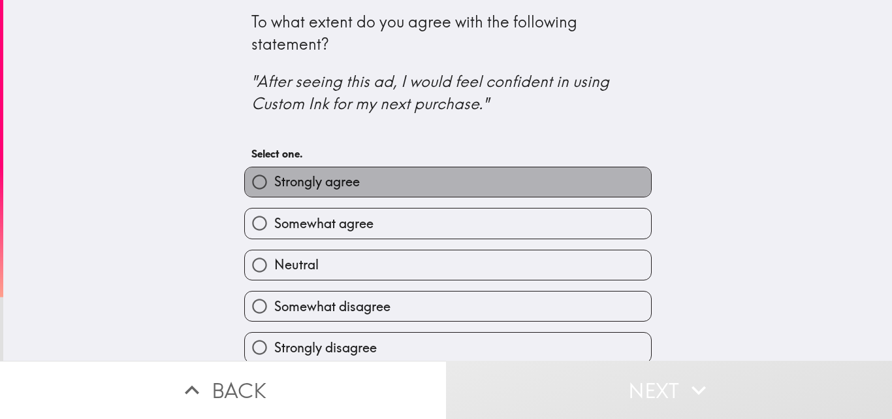
drag, startPoint x: 357, startPoint y: 187, endPoint x: 393, endPoint y: 198, distance: 37.6
click at [365, 192] on label "Strongly agree" at bounding box center [448, 181] width 406 height 29
click at [274, 192] on input "Strongly agree" at bounding box center [259, 181] width 29 height 29
radio input "true"
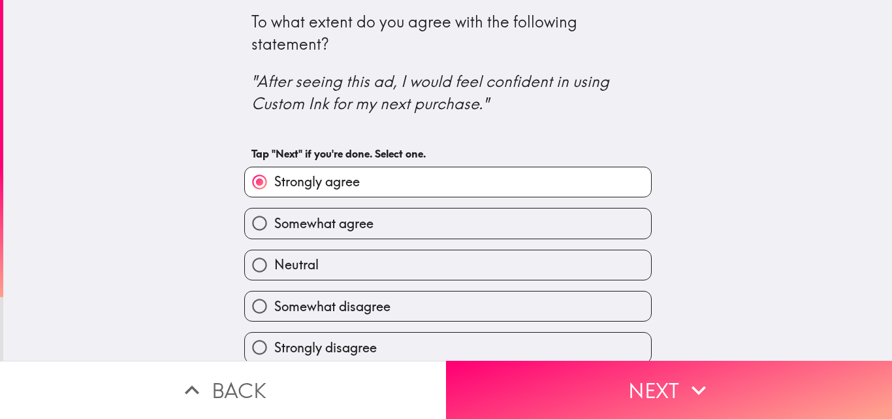
scroll to position [12, 0]
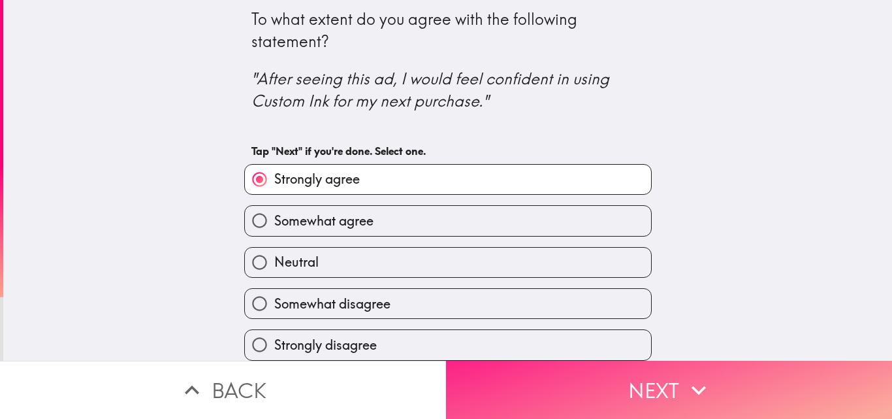
click at [527, 361] on button "Next" at bounding box center [669, 390] width 446 height 58
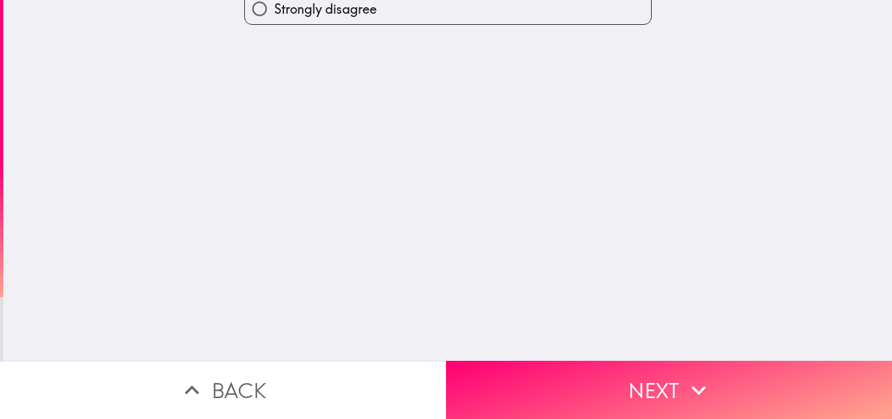
scroll to position [0, 0]
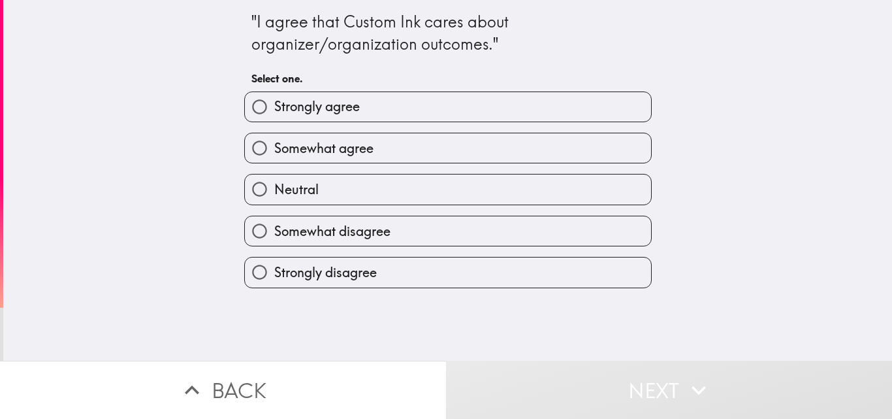
click at [379, 133] on div "Somewhat agree" at bounding box center [448, 148] width 408 height 31
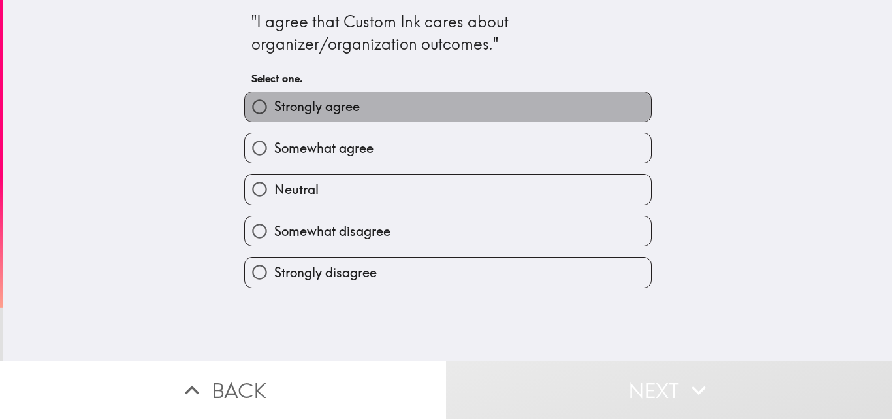
drag, startPoint x: 371, startPoint y: 106, endPoint x: 453, endPoint y: 220, distance: 140.4
click at [371, 108] on label "Strongly agree" at bounding box center [448, 106] width 406 height 29
click at [274, 108] on input "Strongly agree" at bounding box center [259, 106] width 29 height 29
radio input "true"
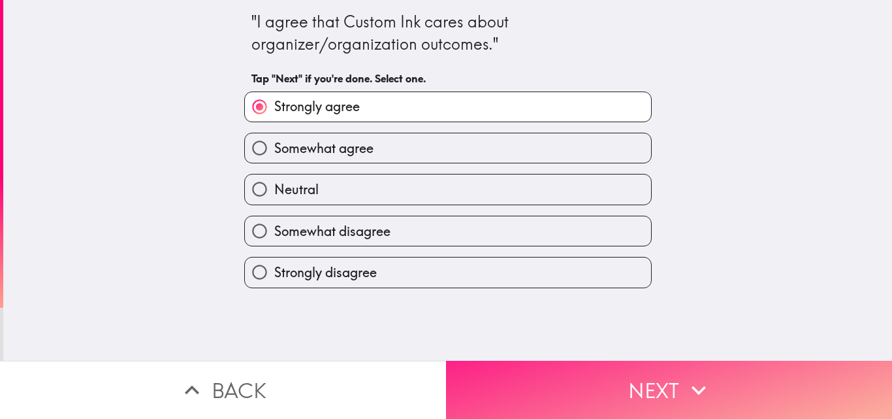
click at [544, 370] on button "Next" at bounding box center [669, 390] width 446 height 58
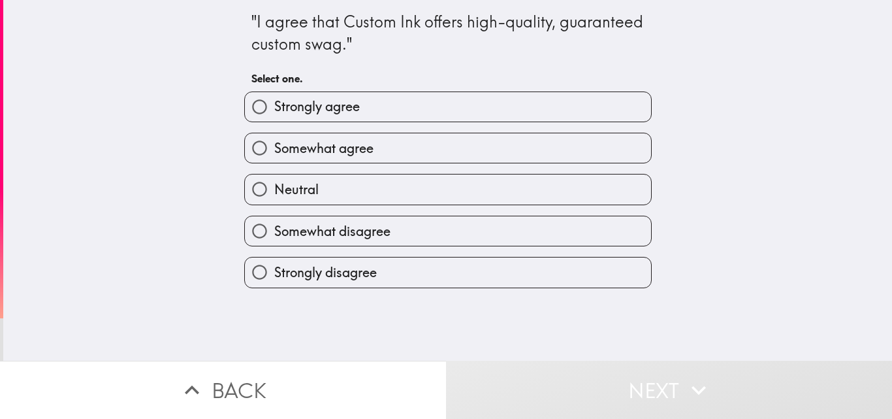
click at [392, 148] on label "Somewhat agree" at bounding box center [448, 147] width 406 height 29
click at [274, 148] on input "Somewhat agree" at bounding box center [259, 147] width 29 height 29
radio input "true"
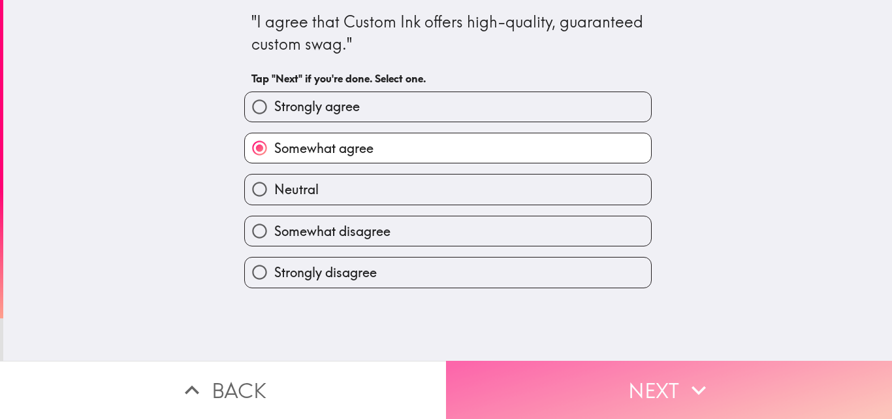
click at [542, 372] on button "Next" at bounding box center [669, 390] width 446 height 58
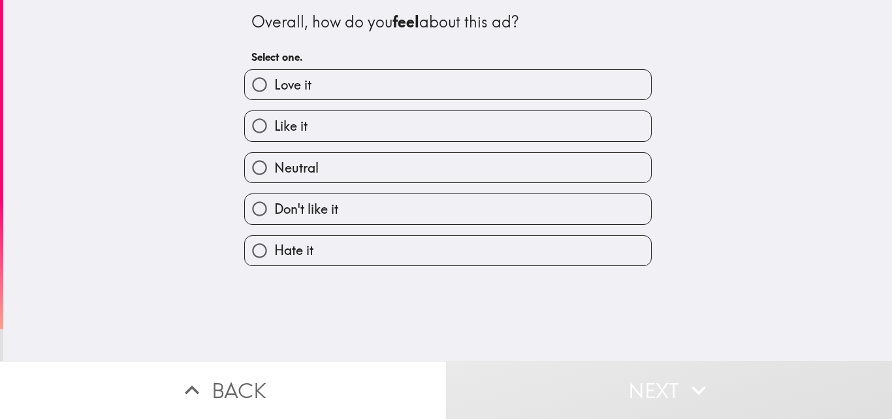
click at [351, 86] on label "Love it" at bounding box center [448, 84] width 406 height 29
click at [274, 86] on input "Love it" at bounding box center [259, 84] width 29 height 29
radio input "true"
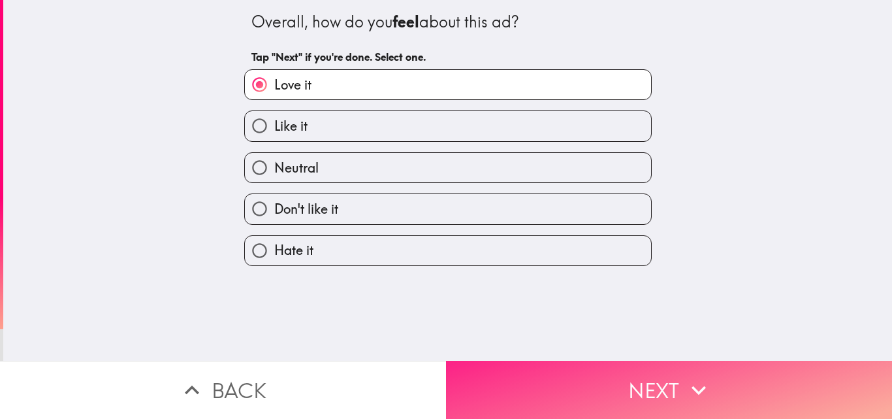
click at [557, 382] on button "Next" at bounding box center [669, 390] width 446 height 58
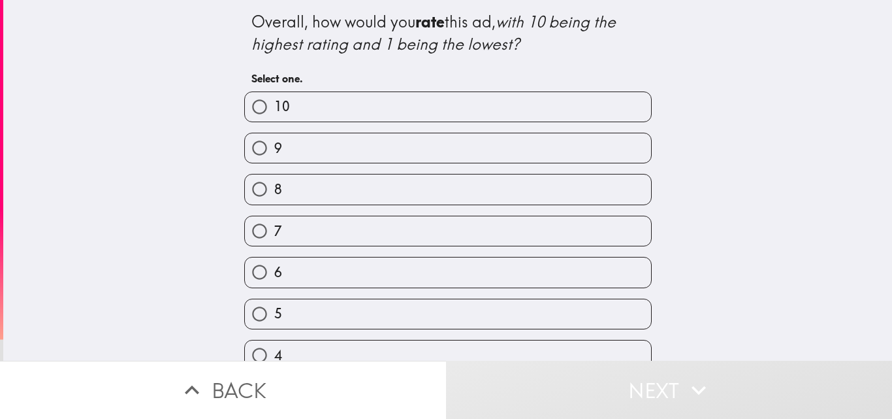
click at [350, 142] on label "9" at bounding box center [448, 147] width 406 height 29
click at [274, 142] on input "9" at bounding box center [259, 147] width 29 height 29
radio input "true"
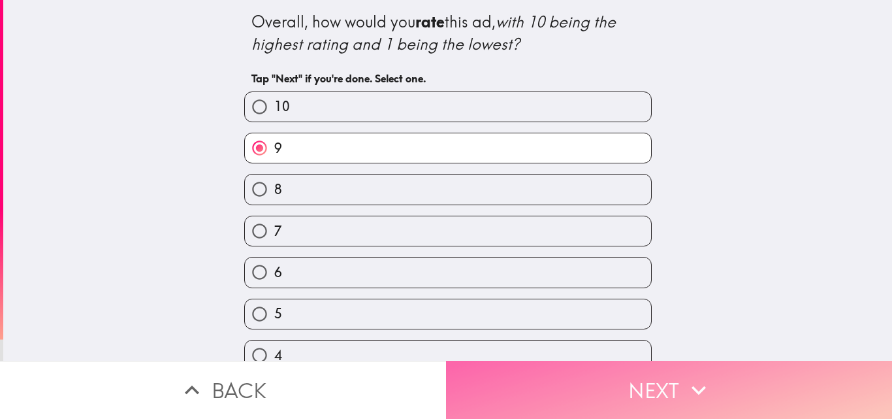
click at [538, 372] on button "Next" at bounding box center [669, 390] width 446 height 58
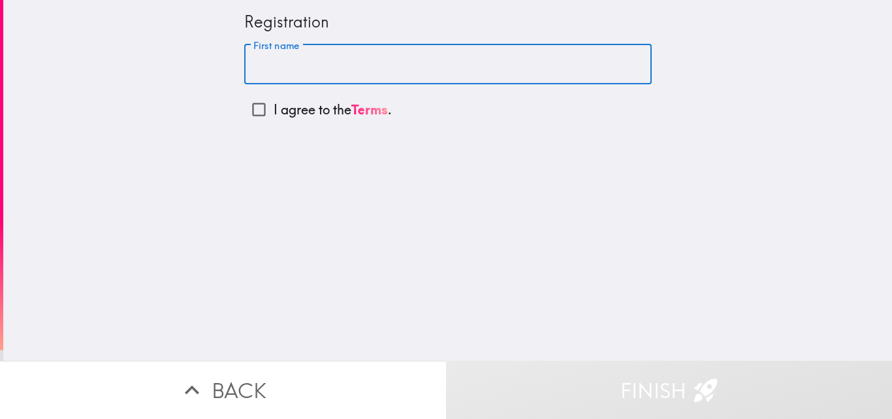
click at [331, 69] on input "First name" at bounding box center [448, 64] width 408 height 41
click at [289, 102] on p "I agree to the Terms ." at bounding box center [333, 110] width 118 height 18
click at [274, 102] on input "I agree to the Terms ." at bounding box center [258, 109] width 29 height 29
checkbox input "true"
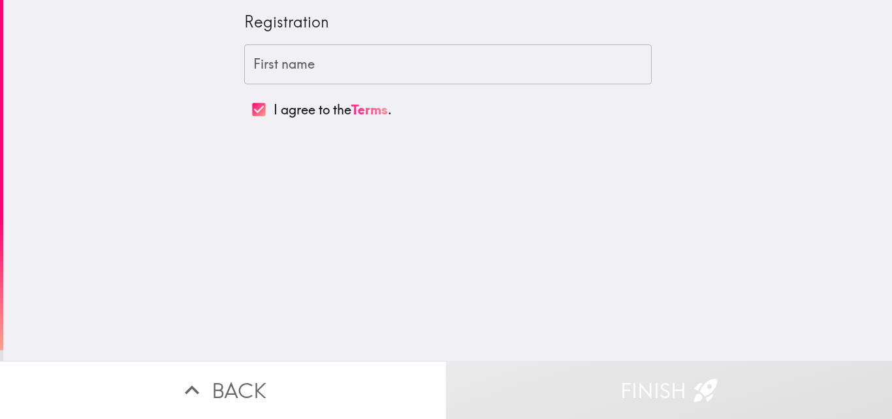
click at [294, 76] on input "First name" at bounding box center [448, 64] width 408 height 41
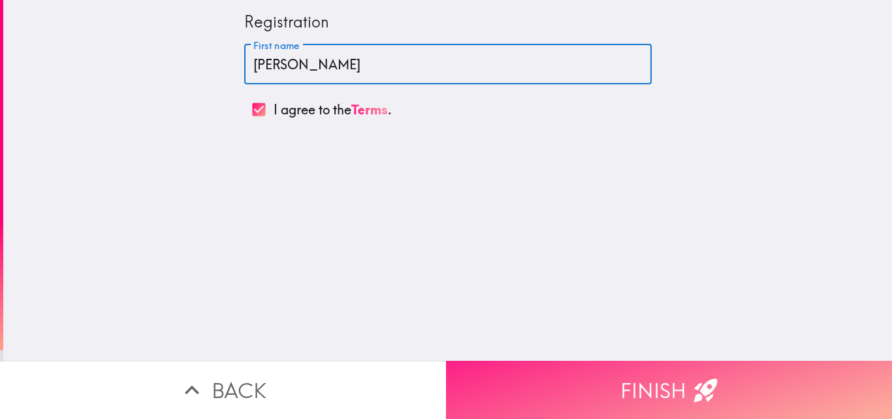
type input "[PERSON_NAME]"
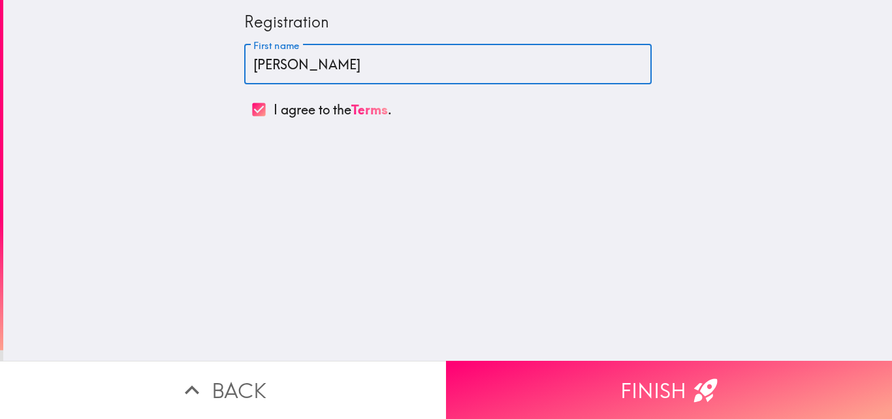
click at [587, 382] on button "Finish" at bounding box center [669, 390] width 446 height 58
